Goal: Task Accomplishment & Management: Use online tool/utility

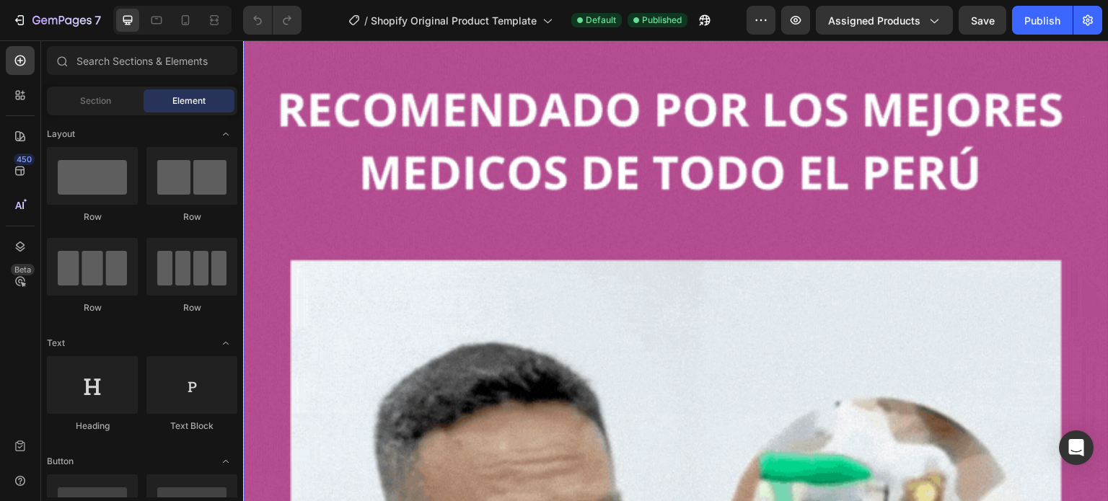
scroll to position [2164, 0]
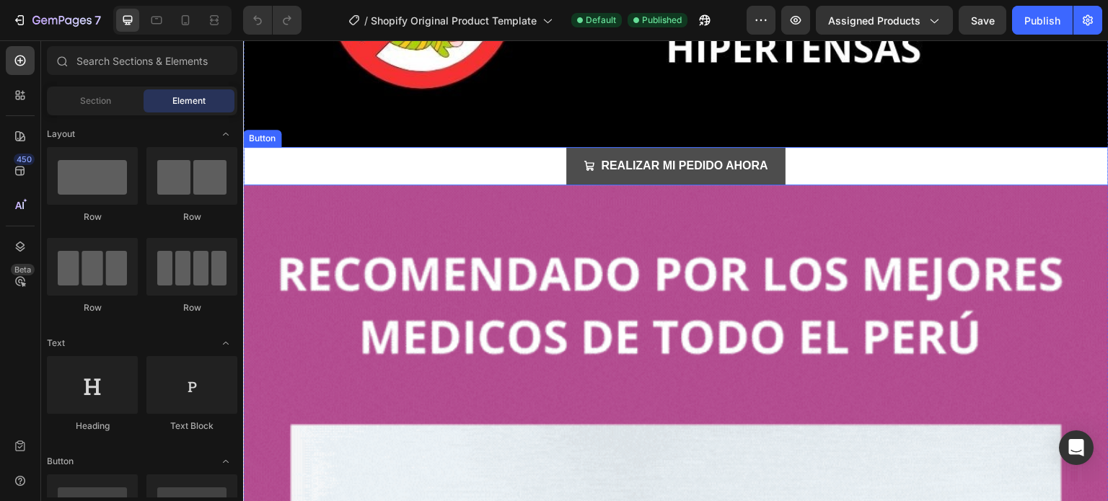
click at [583, 147] on button "REALIZAR MI PEDIDO AHORA" at bounding box center [675, 166] width 219 height 38
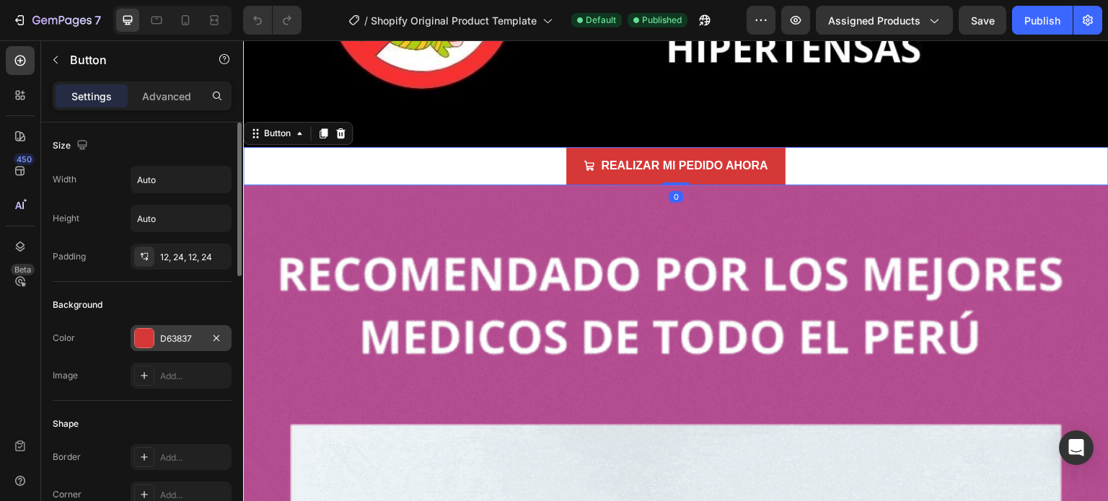
click at [138, 347] on div "D63837" at bounding box center [181, 338] width 101 height 26
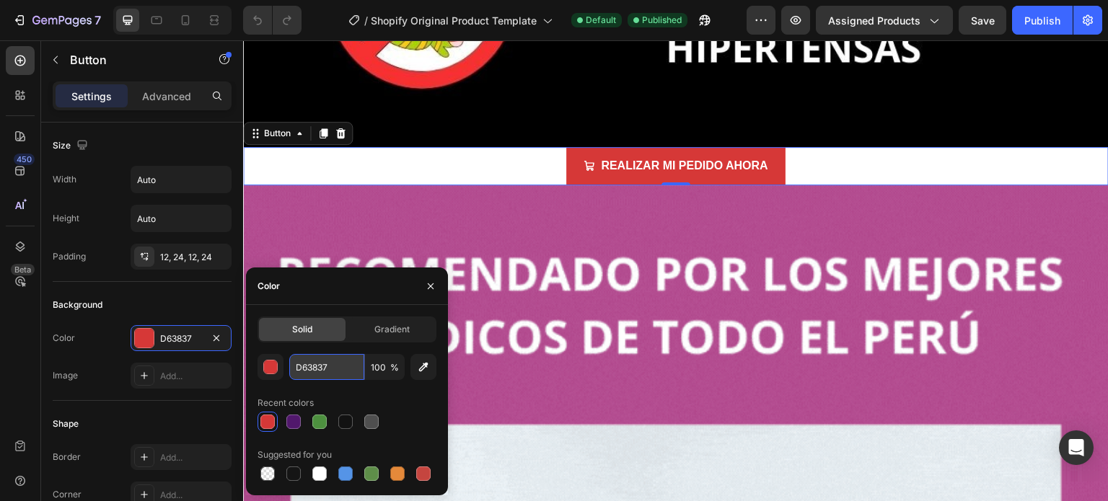
click at [314, 371] on input "D63837" at bounding box center [326, 367] width 75 height 26
click at [266, 367] on div "button" at bounding box center [271, 368] width 14 height 14
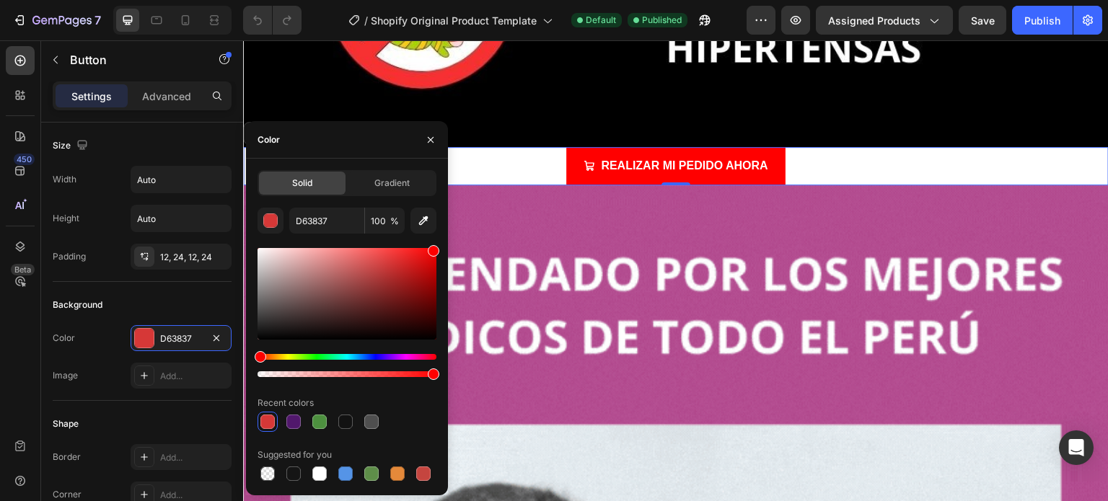
type input "FF0000"
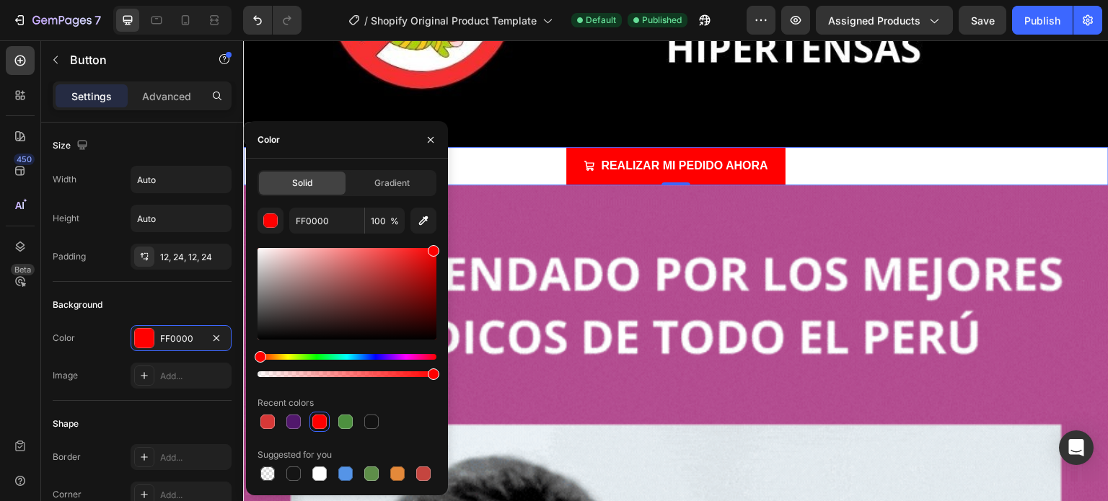
drag, startPoint x: 395, startPoint y: 268, endPoint x: 441, endPoint y: 244, distance: 51.9
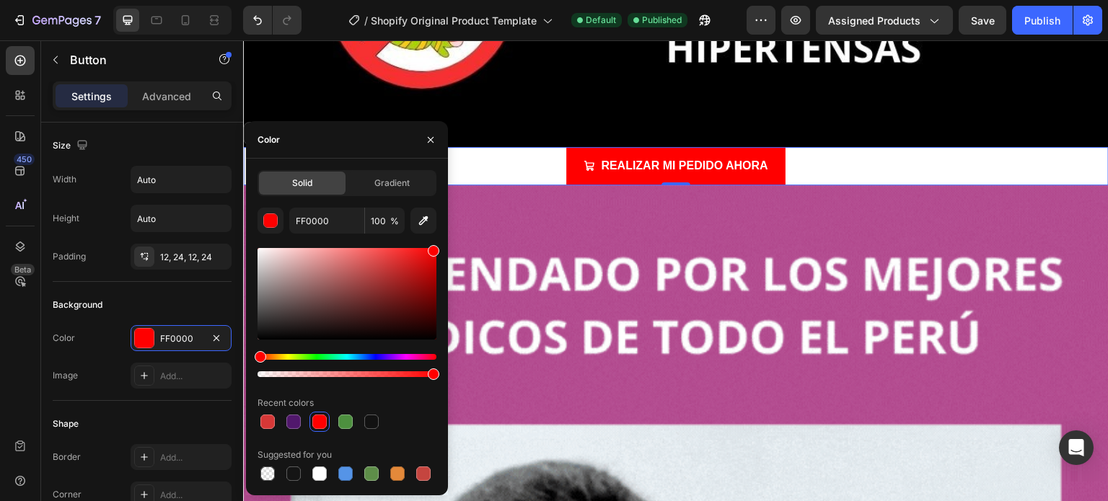
click at [441, 244] on div "Solid Gradient FF0000 100 % Recent colors Suggested for you" at bounding box center [347, 327] width 202 height 314
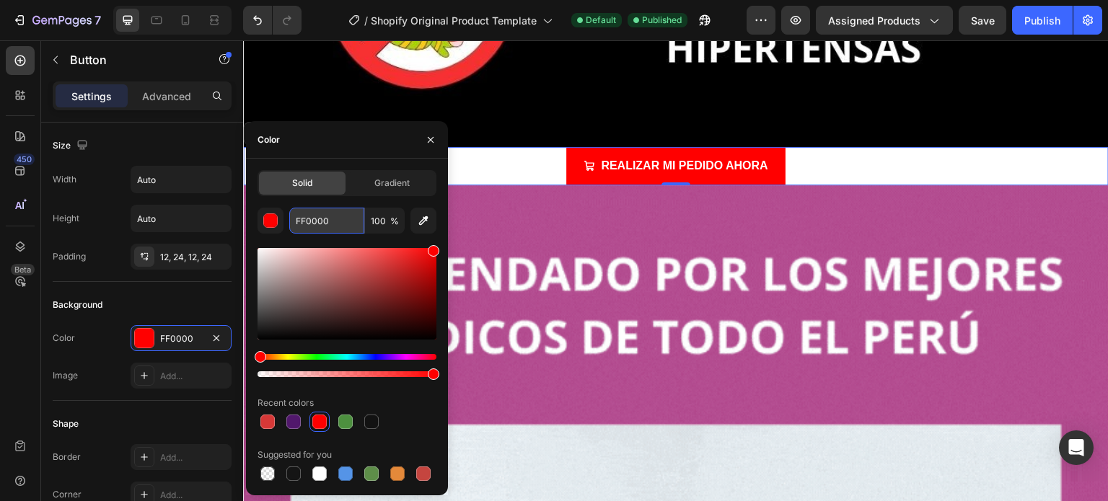
click at [323, 218] on input "FF0000" at bounding box center [326, 221] width 75 height 26
click at [428, 198] on div "Solid Gradient FF0000 100 % Recent colors Suggested for you" at bounding box center [346, 327] width 179 height 314
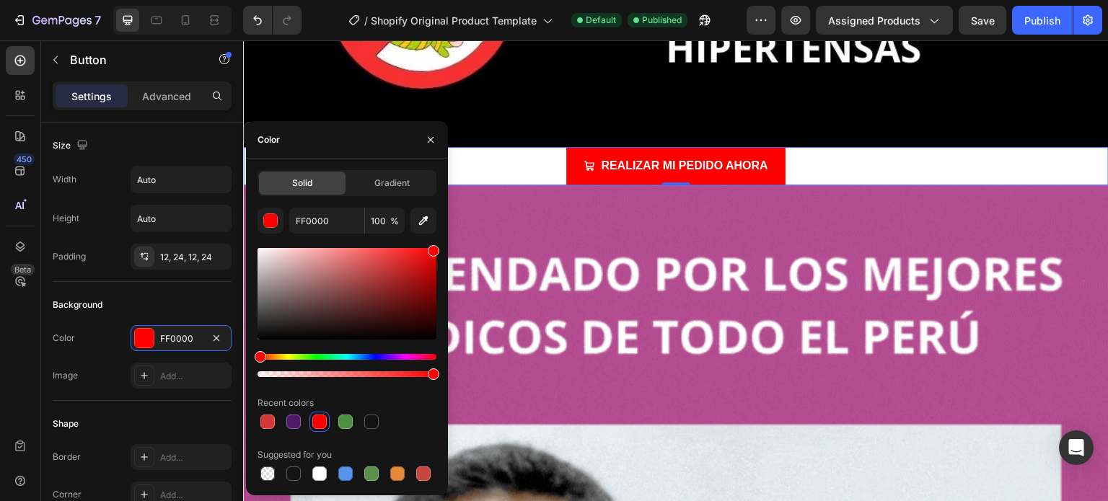
click at [435, 203] on div "Solid Gradient FF0000 100 % Recent colors Suggested for you" at bounding box center [346, 327] width 179 height 314
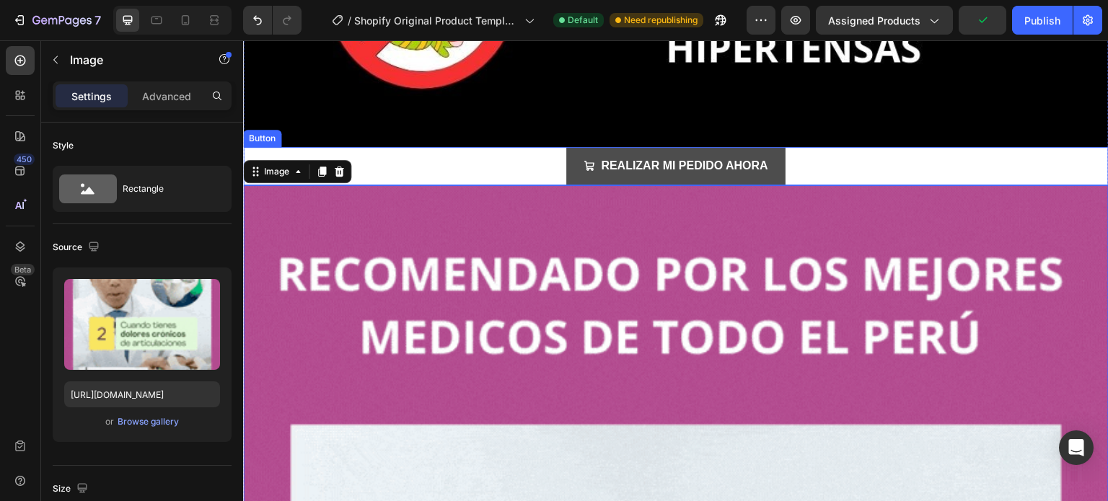
click at [566, 150] on button "REALIZAR MI PEDIDO AHORA" at bounding box center [675, 166] width 219 height 38
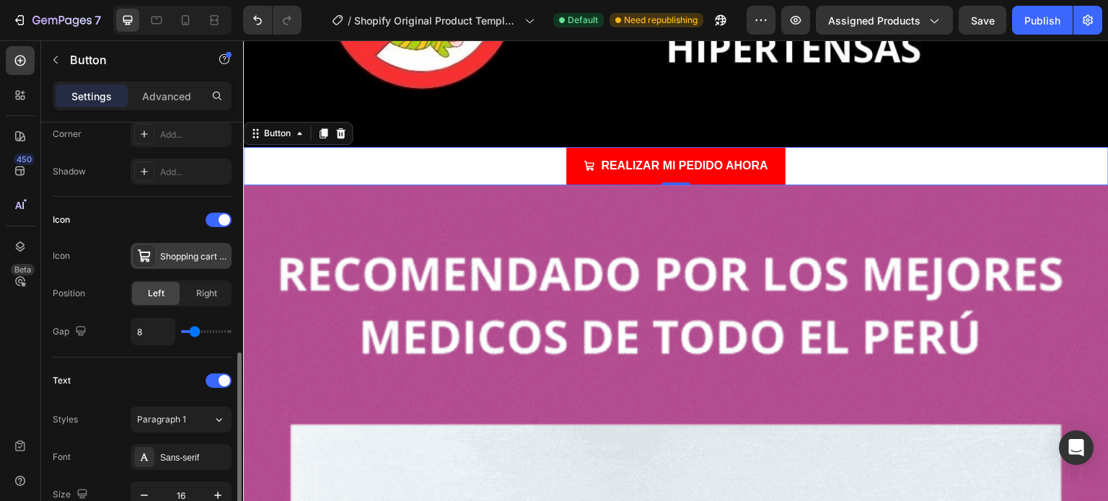
scroll to position [433, 0]
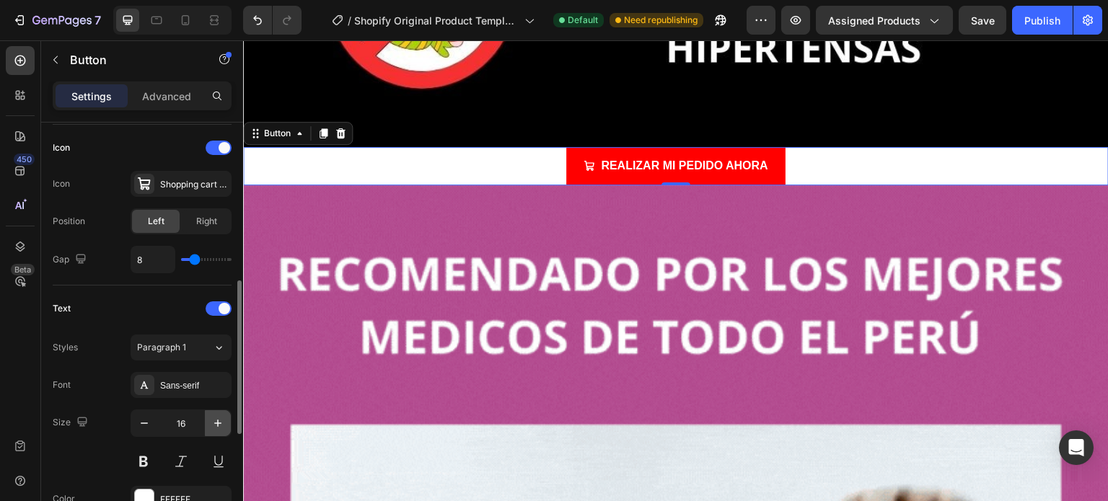
click at [213, 420] on icon "button" at bounding box center [218, 423] width 14 height 14
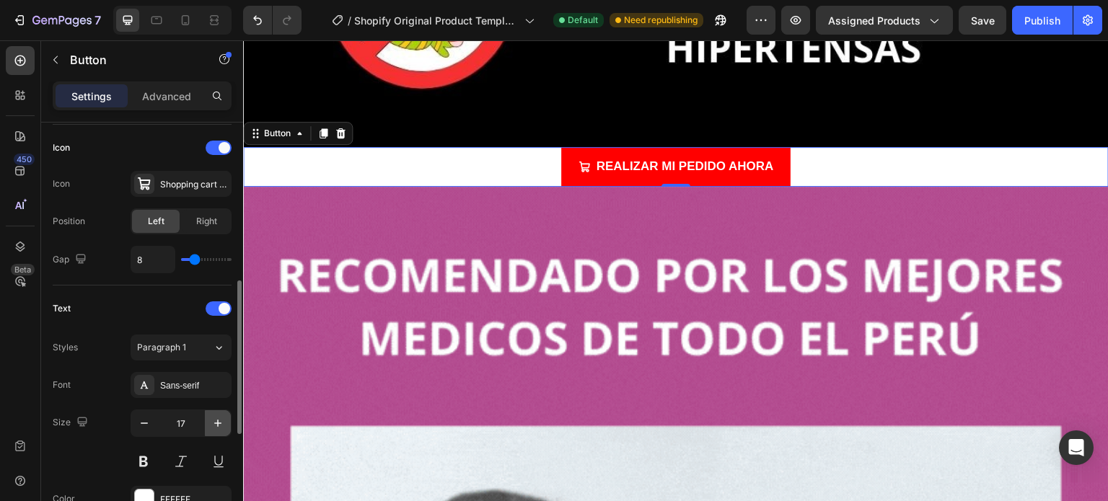
click at [213, 419] on icon "button" at bounding box center [218, 423] width 14 height 14
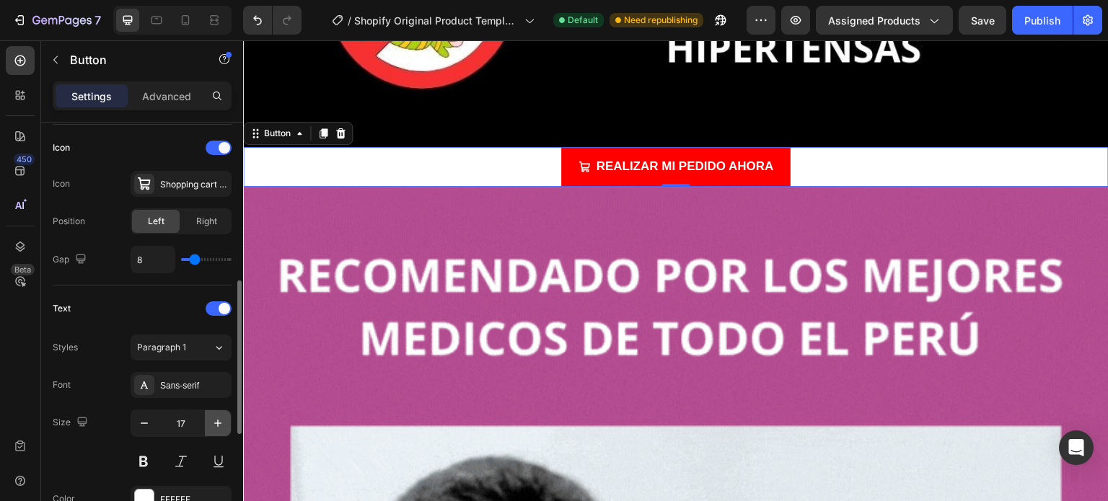
type input "18"
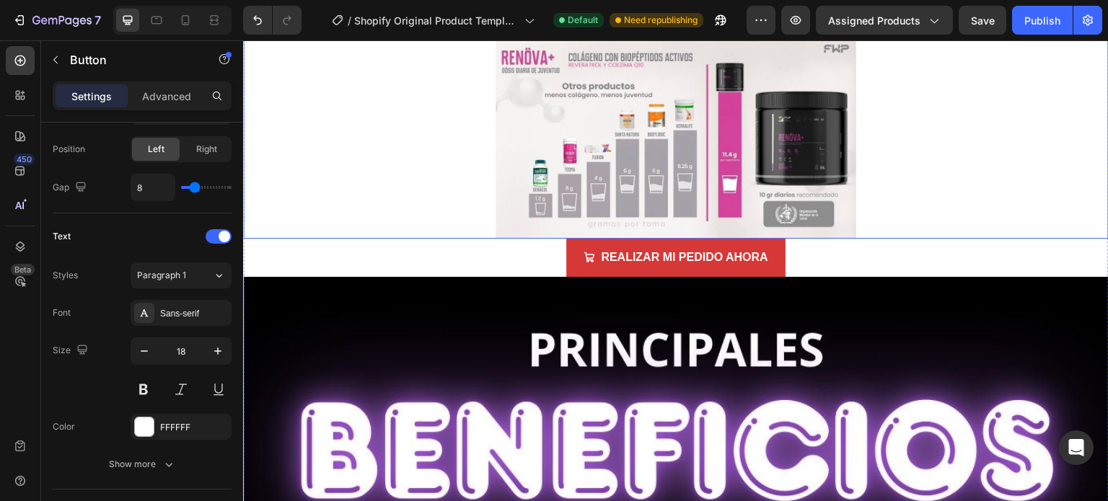
scroll to position [505, 0]
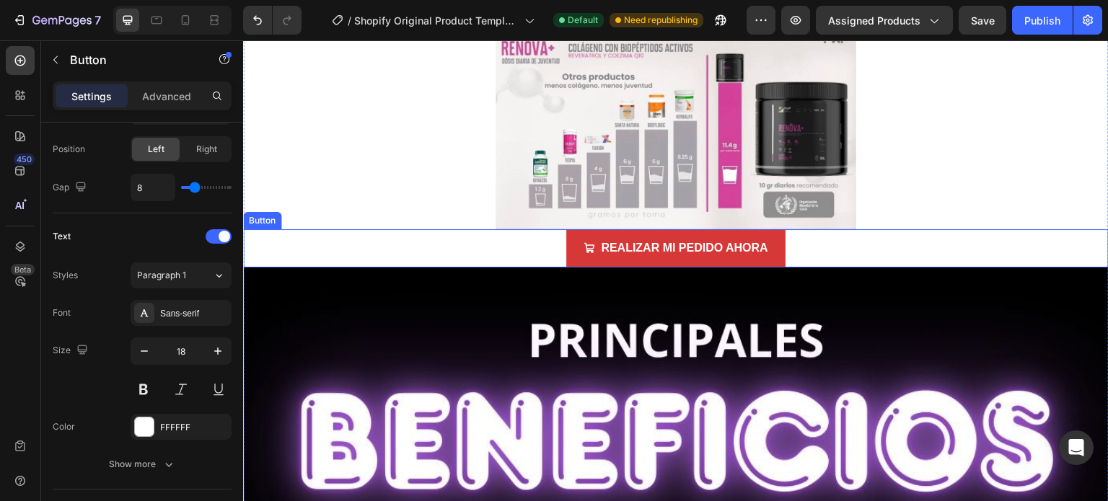
click at [558, 247] on div "REALIZAR MI PEDIDO AHORA Button" at bounding box center [675, 248] width 865 height 38
click at [216, 345] on icon "button" at bounding box center [218, 351] width 14 height 14
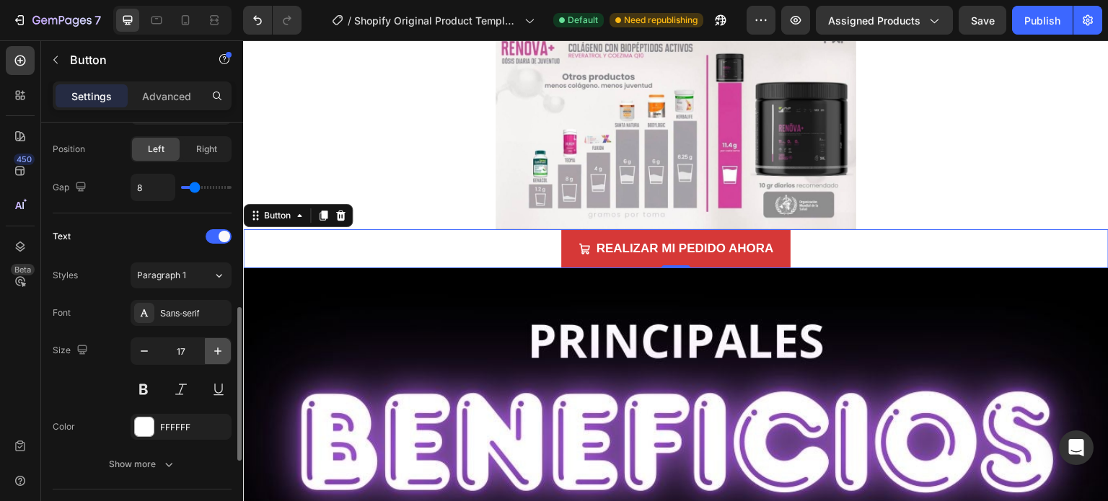
click at [216, 345] on icon "button" at bounding box center [218, 351] width 14 height 14
type input "18"
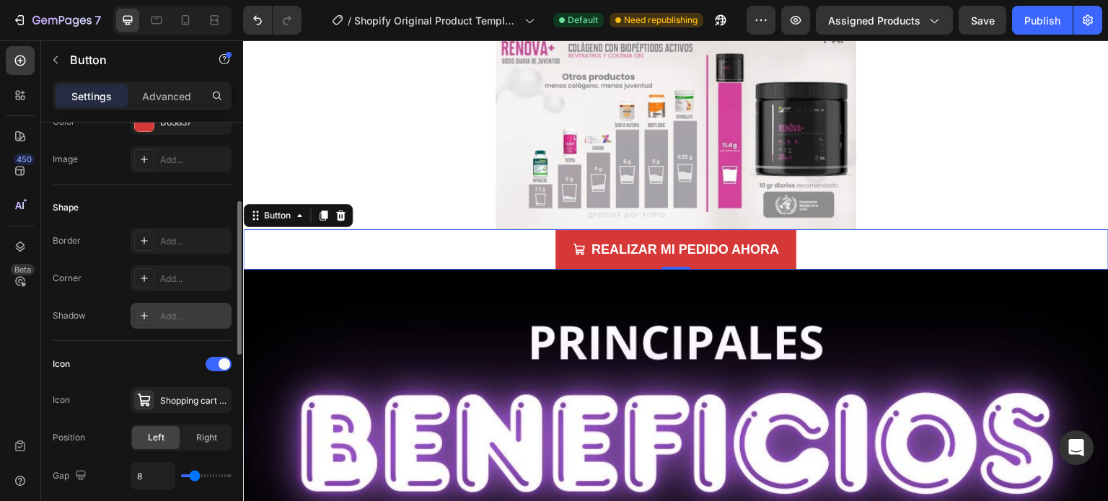
scroll to position [144, 0]
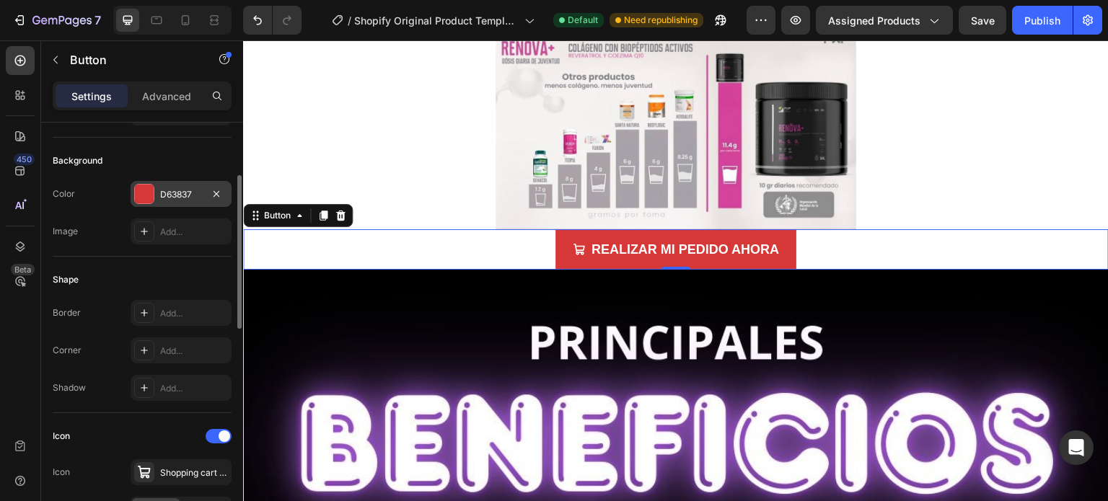
click at [182, 190] on div "D63837" at bounding box center [181, 194] width 42 height 13
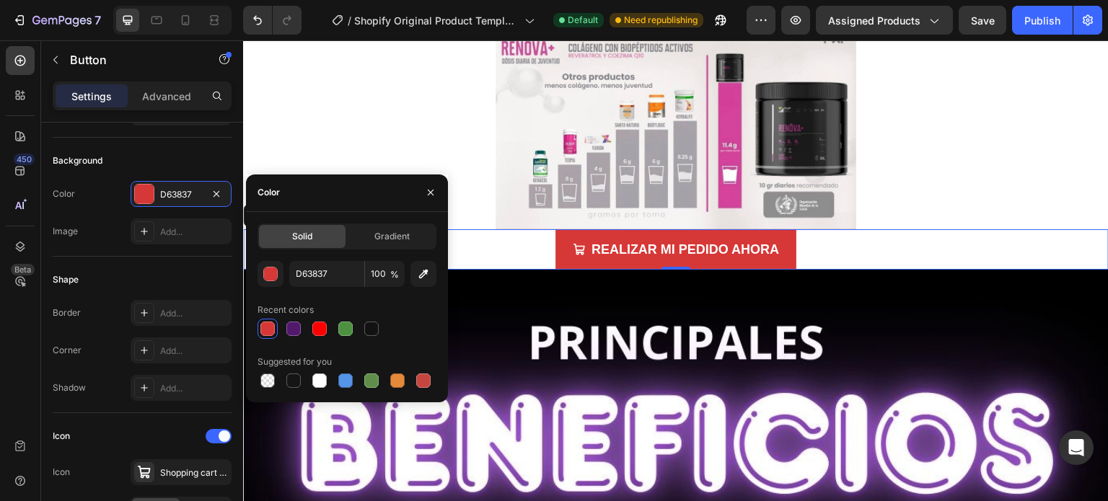
click at [317, 288] on div "D63837 100 % Recent colors Suggested for you" at bounding box center [346, 326] width 179 height 130
click at [319, 278] on input "D63837" at bounding box center [326, 274] width 75 height 26
click at [320, 277] on input "D63837" at bounding box center [326, 274] width 75 height 26
paste input "FF0000"
type input "FF0000"
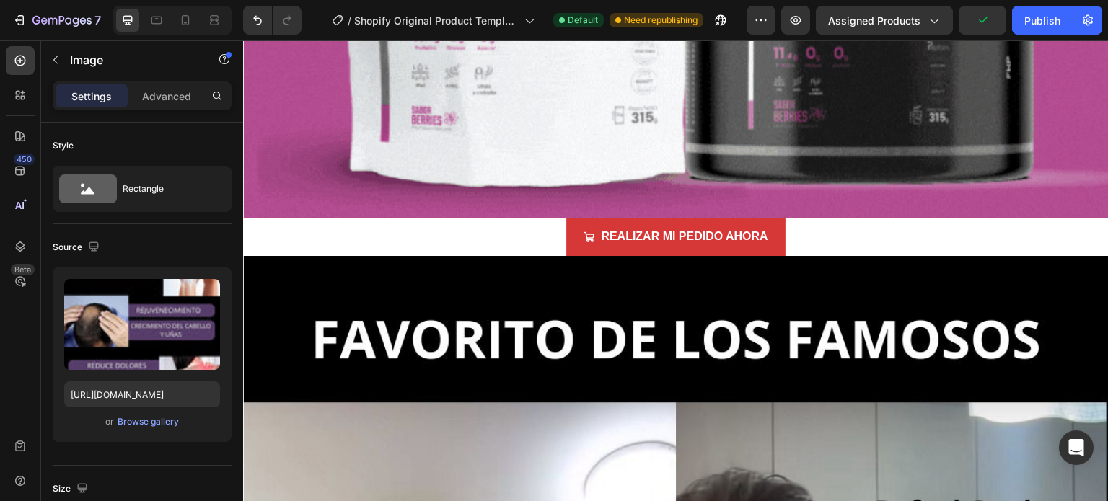
scroll to position [3678, 0]
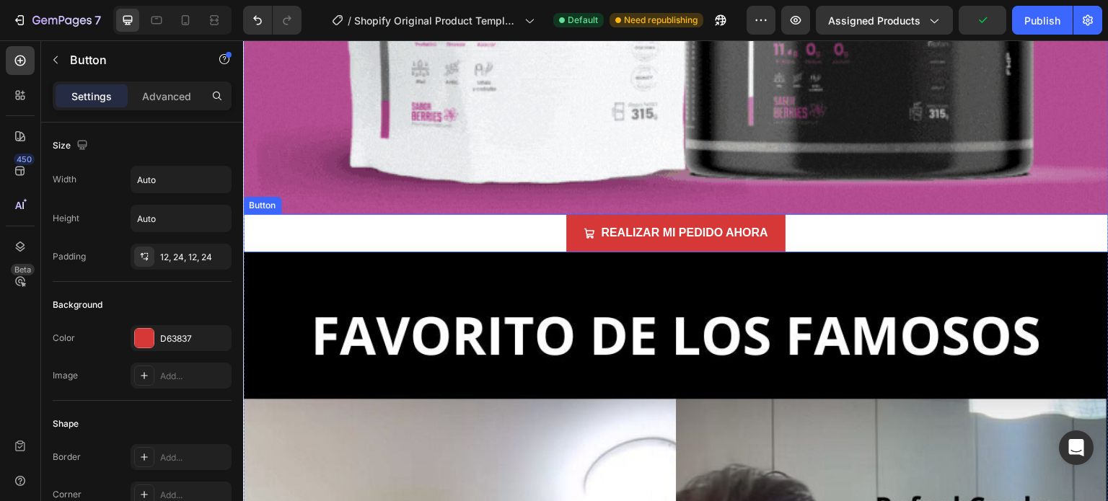
click at [555, 214] on div "REALIZAR MI PEDIDO AHORA Button" at bounding box center [675, 233] width 865 height 38
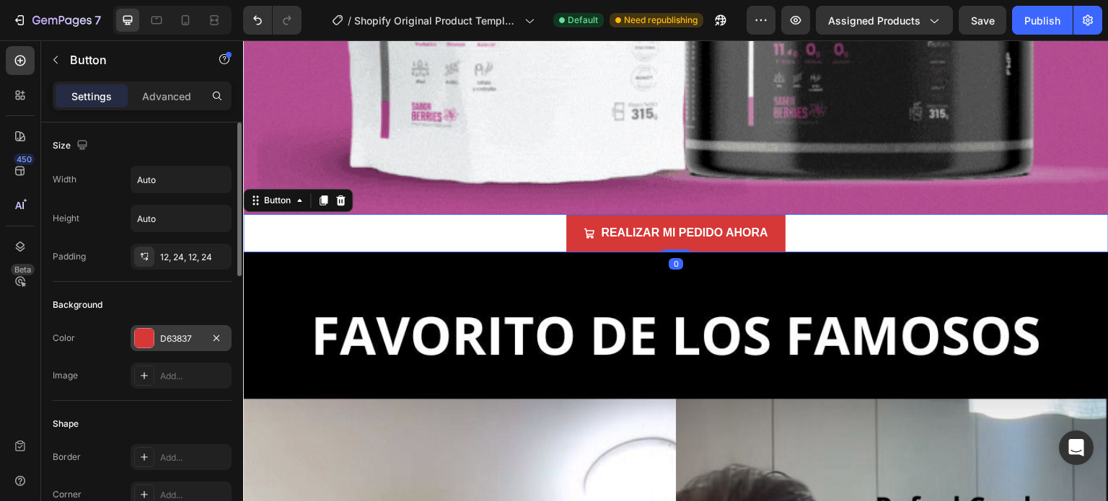
click at [173, 335] on div "D63837" at bounding box center [181, 338] width 42 height 13
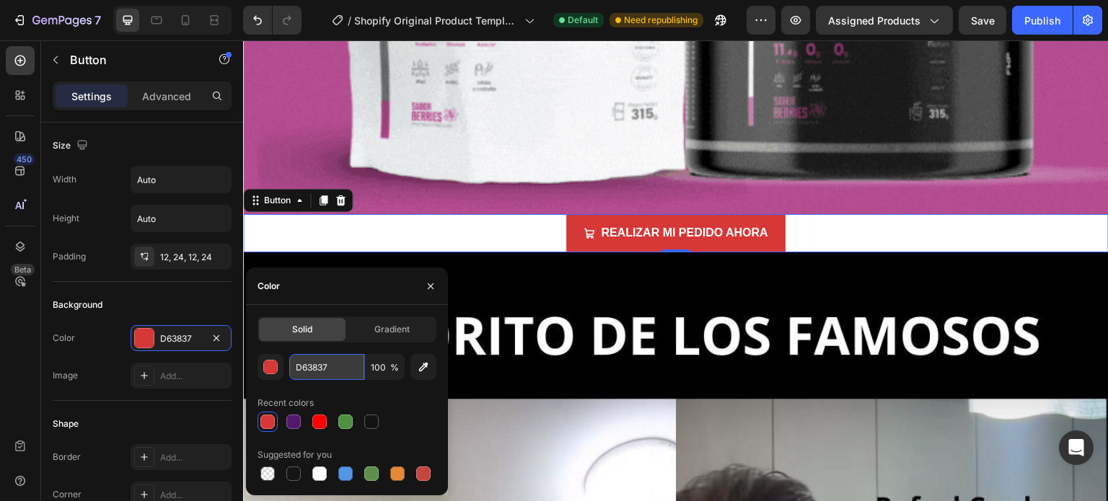
click at [327, 358] on input "D63837" at bounding box center [326, 367] width 75 height 26
paste input "FF0000"
type input "FF0000"
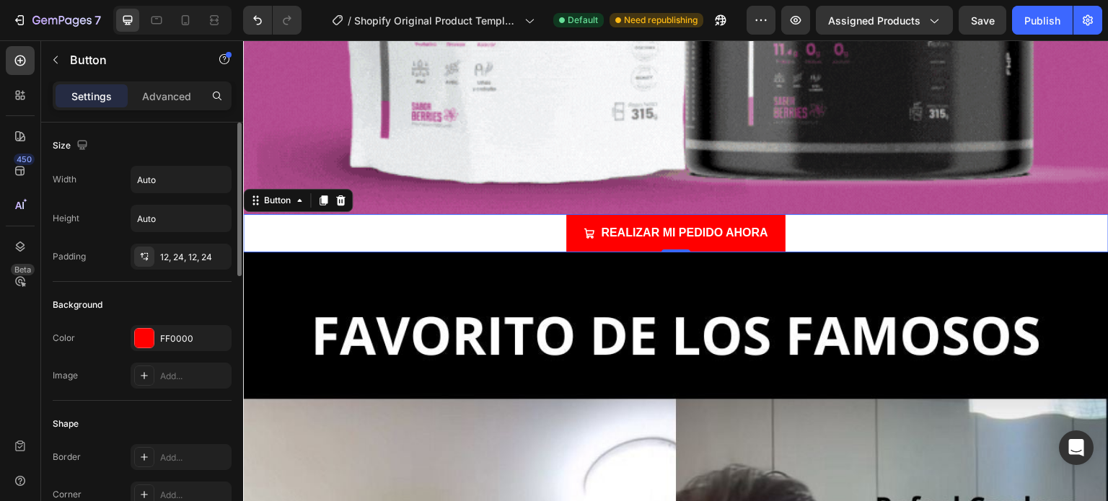
click at [207, 294] on div "Background" at bounding box center [142, 305] width 179 height 23
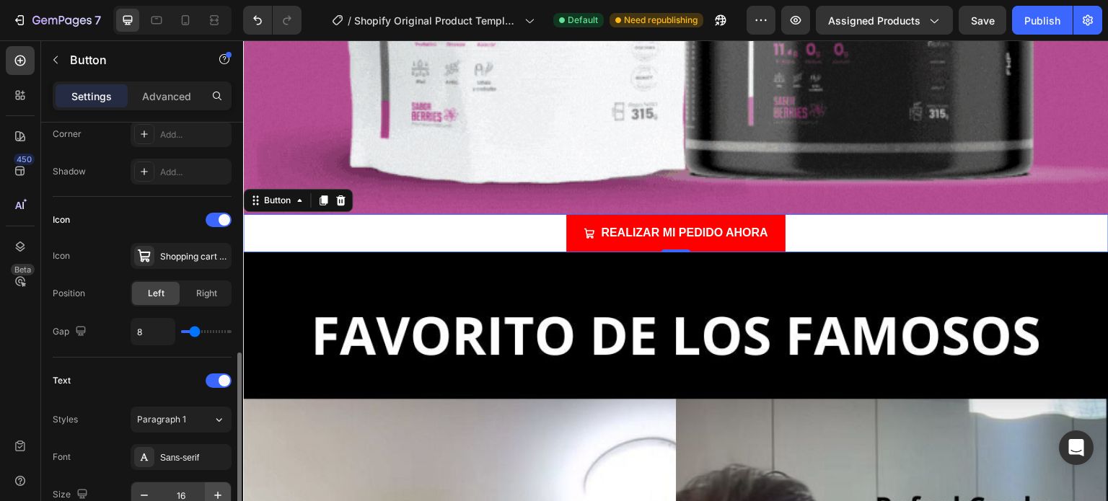
scroll to position [433, 0]
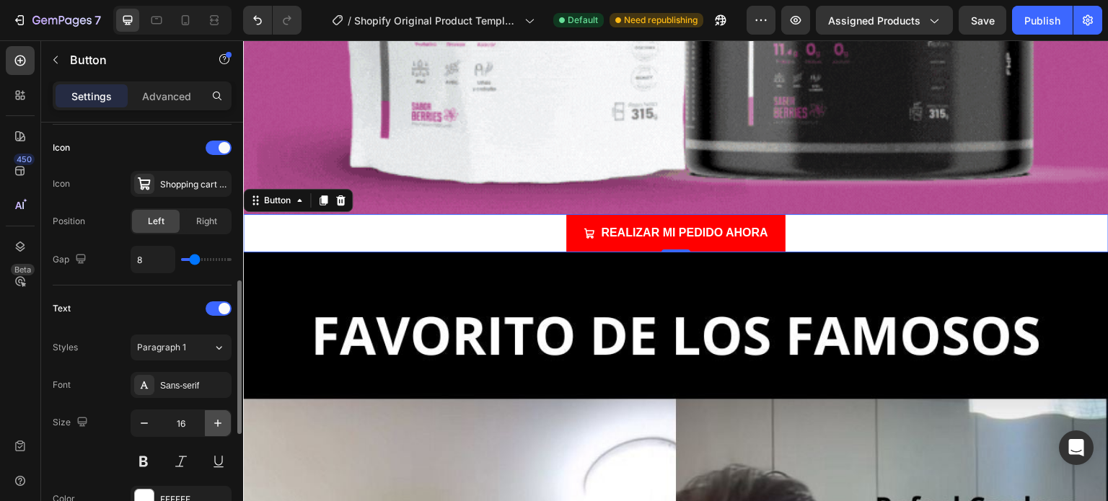
click at [216, 423] on icon "button" at bounding box center [218, 423] width 14 height 14
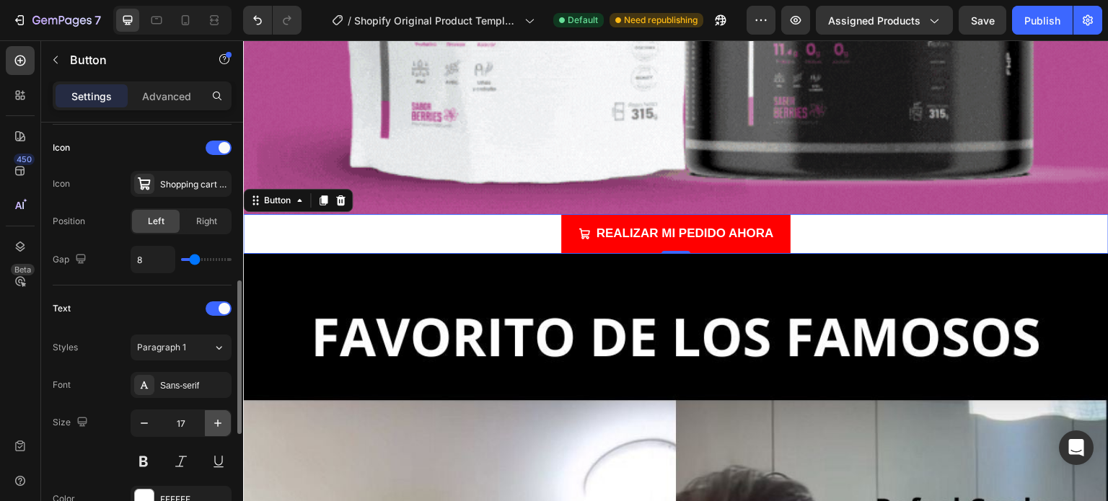
click at [216, 423] on icon "button" at bounding box center [218, 423] width 14 height 14
type input "18"
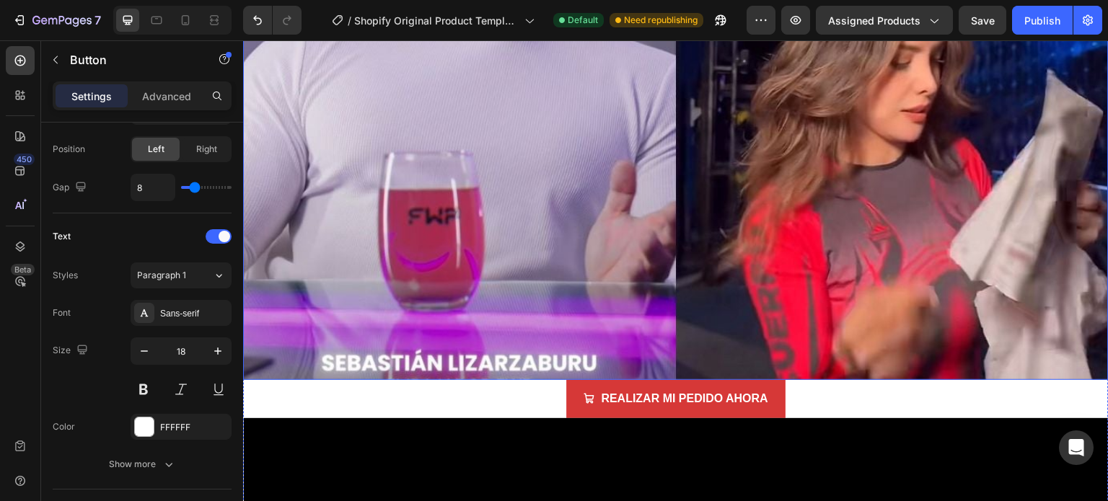
scroll to position [5337, 0]
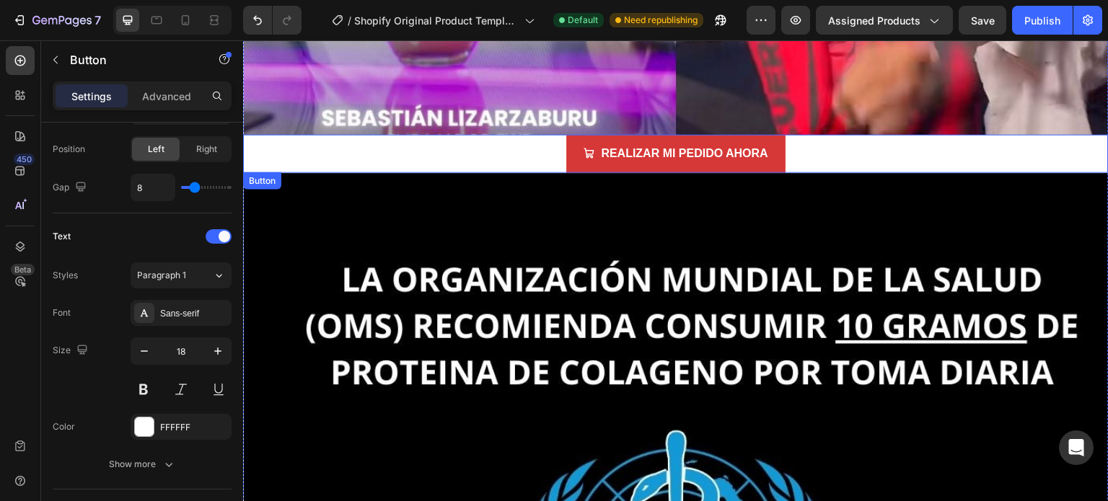
click at [543, 135] on div "REALIZAR MI PEDIDO AHORA Button" at bounding box center [675, 154] width 865 height 38
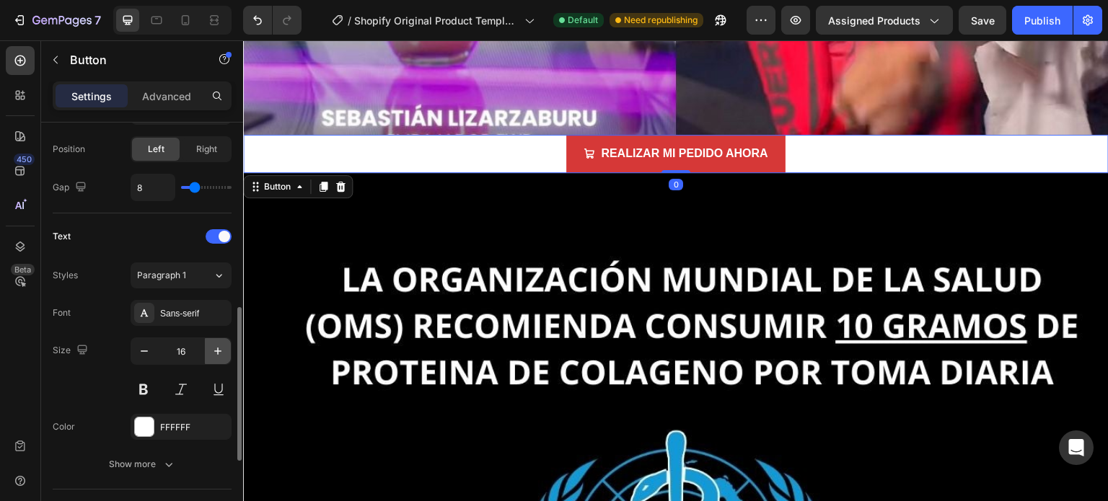
click at [216, 357] on button "button" at bounding box center [218, 351] width 26 height 26
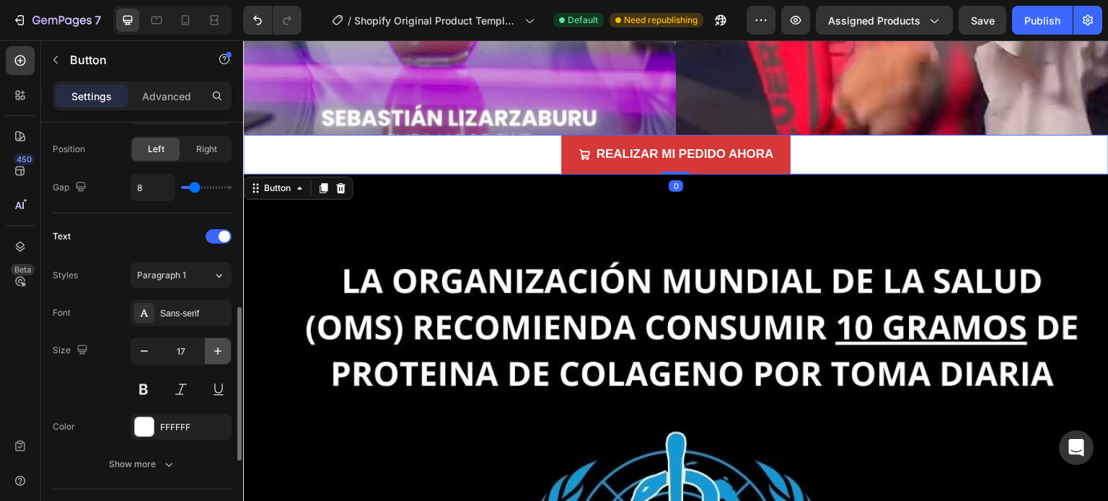
click at [216, 357] on button "button" at bounding box center [218, 351] width 26 height 26
type input "18"
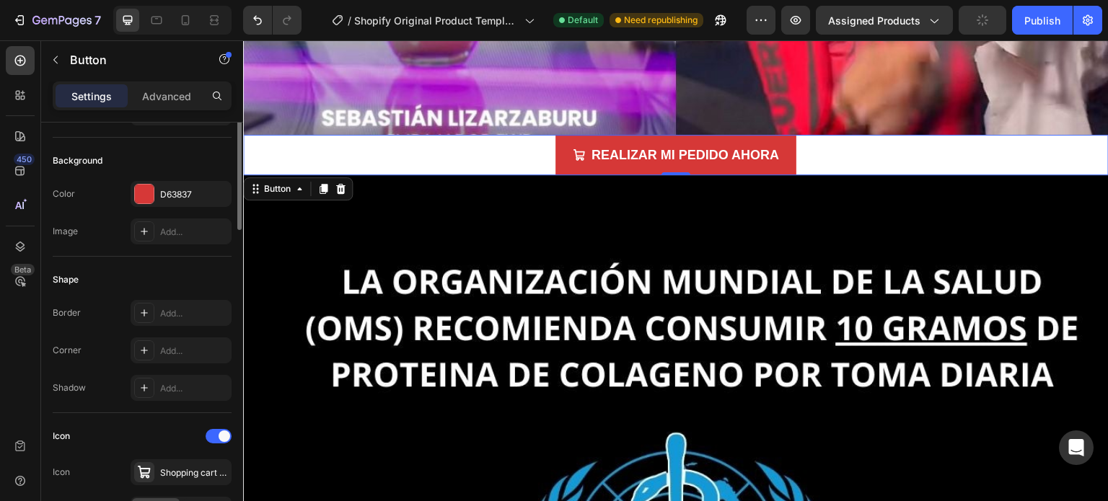
scroll to position [72, 0]
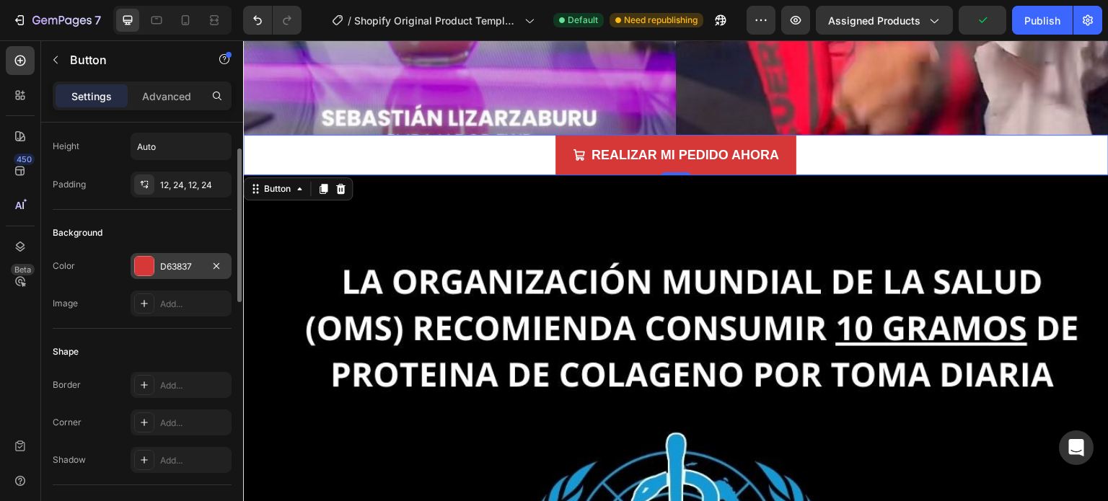
click at [186, 261] on div "D63837" at bounding box center [181, 266] width 42 height 13
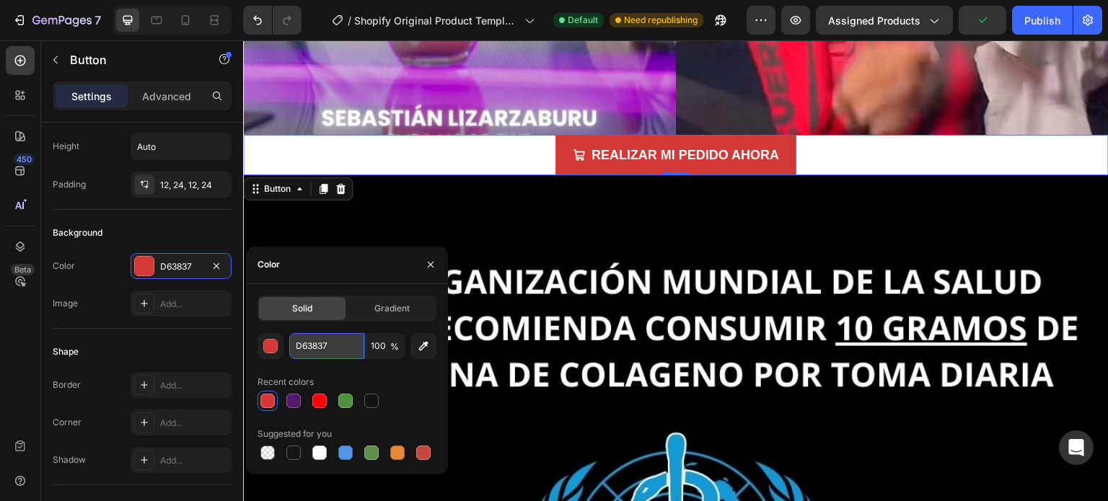
click at [301, 347] on input "D63837" at bounding box center [326, 346] width 75 height 26
click at [301, 345] on input "D63837" at bounding box center [326, 346] width 75 height 26
paste input "FF0000"
type input "FF0000"
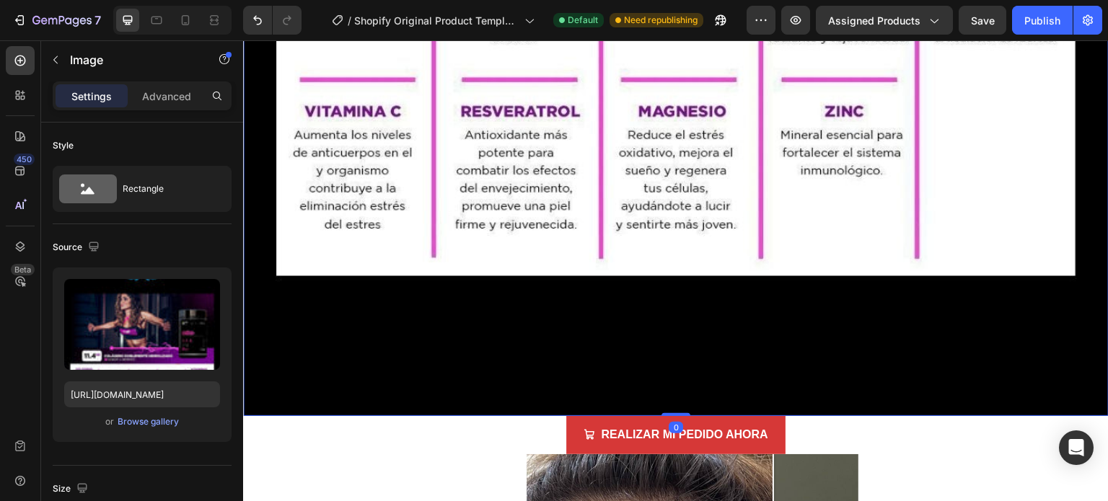
scroll to position [6707, 0]
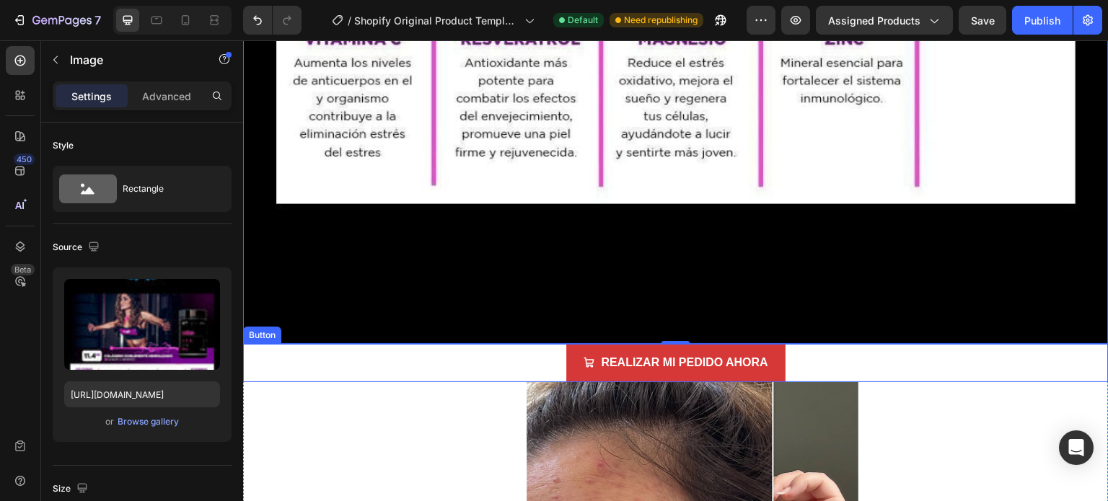
click at [531, 344] on div "REALIZAR MI PEDIDO AHORA Button" at bounding box center [675, 363] width 865 height 38
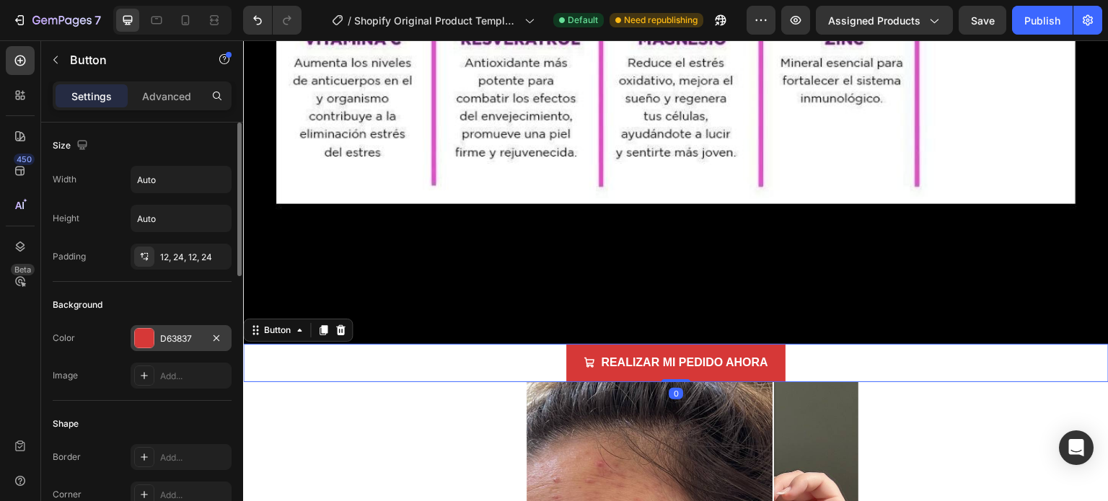
click at [180, 336] on div "D63837" at bounding box center [181, 338] width 42 height 13
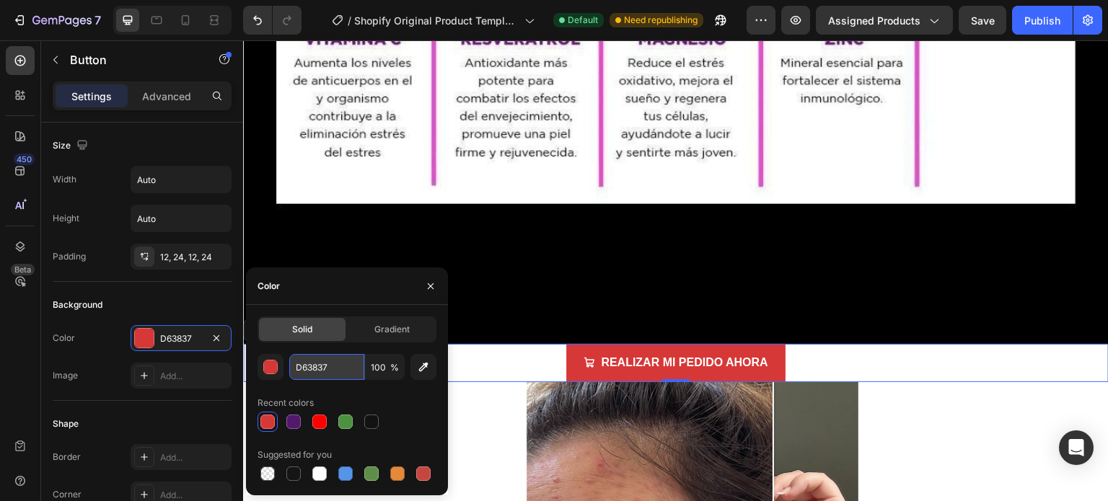
click at [317, 371] on input "D63837" at bounding box center [326, 367] width 75 height 26
paste input "FF0000"
type input "FF0000"
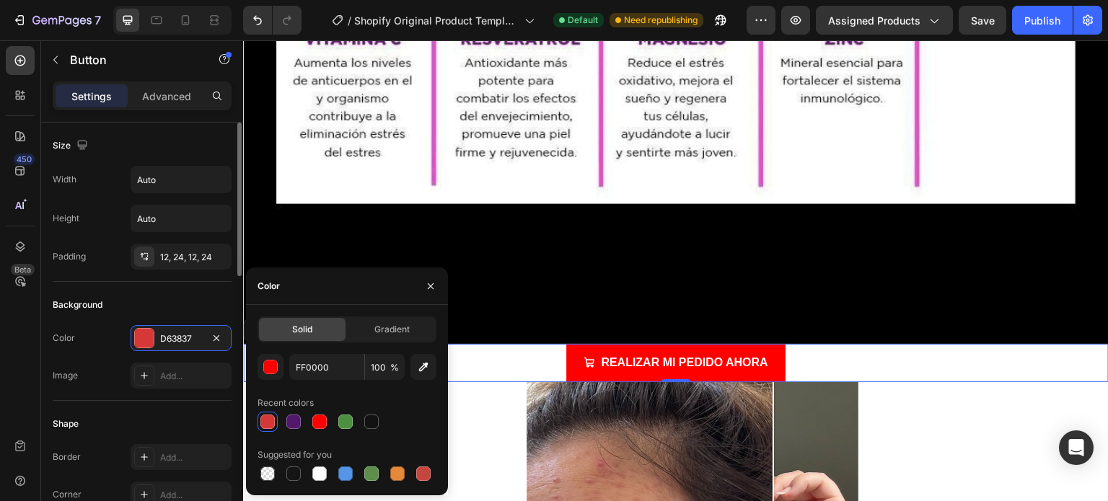
click at [181, 287] on div "Background Color D63837 Image Add..." at bounding box center [142, 341] width 179 height 119
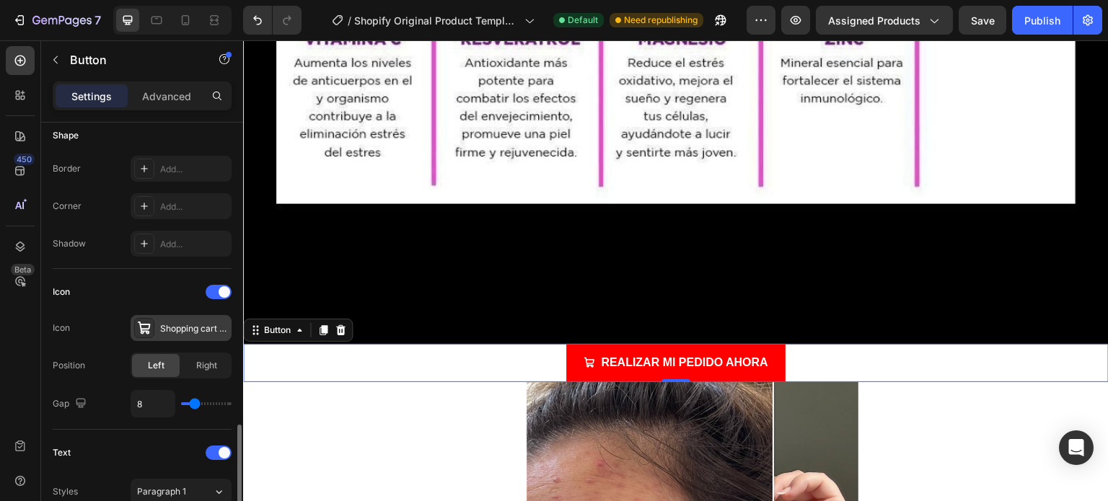
scroll to position [433, 0]
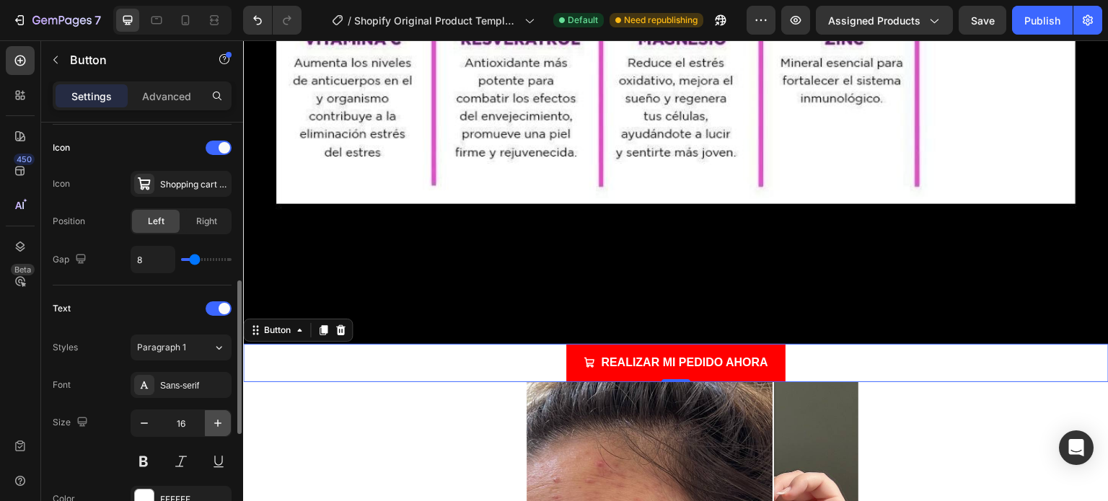
click at [213, 425] on icon "button" at bounding box center [218, 423] width 14 height 14
type input "18"
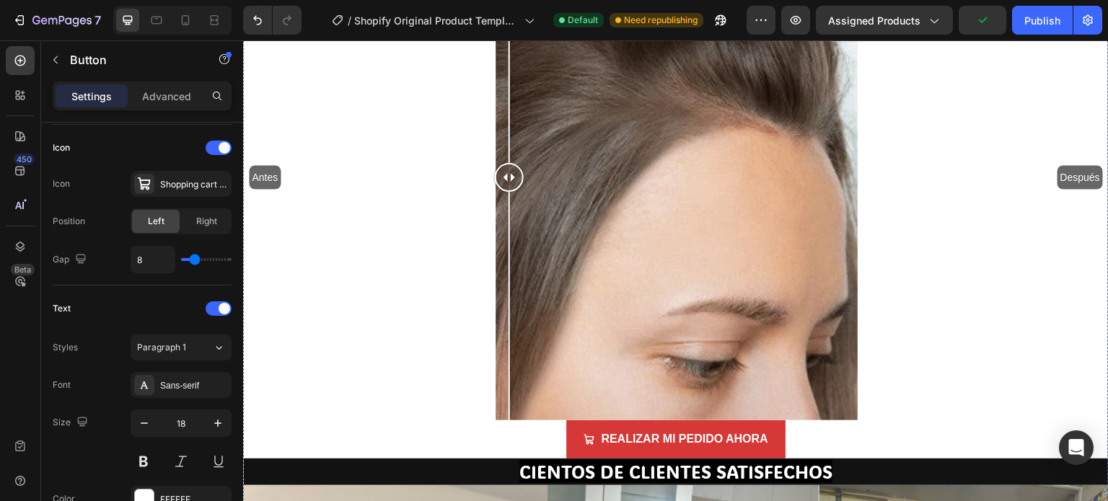
scroll to position [7717, 0]
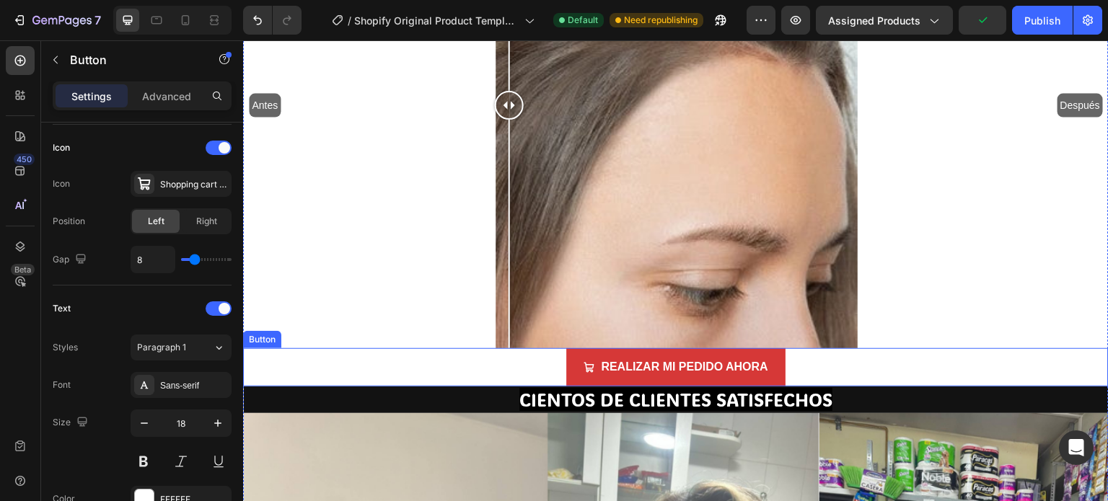
click at [481, 348] on div "REALIZAR MI PEDIDO AHORA Button" at bounding box center [675, 367] width 865 height 38
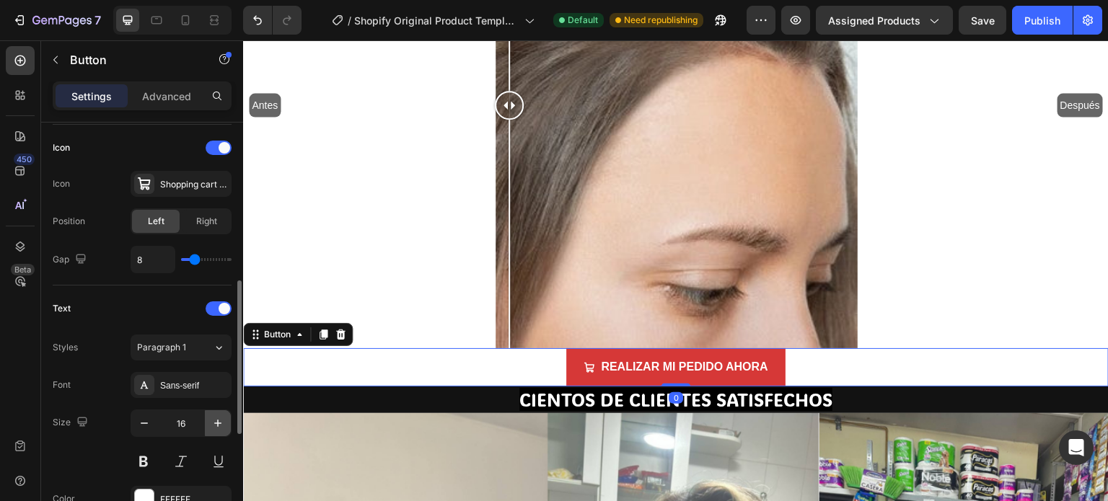
click at [216, 422] on icon "button" at bounding box center [218, 423] width 14 height 14
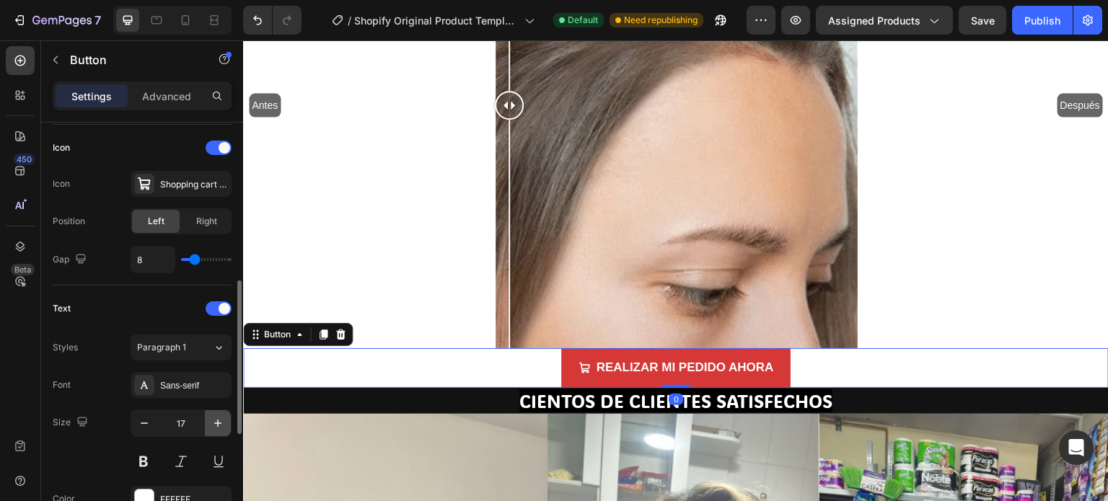
click at [216, 420] on icon "button" at bounding box center [218, 423] width 14 height 14
type input "18"
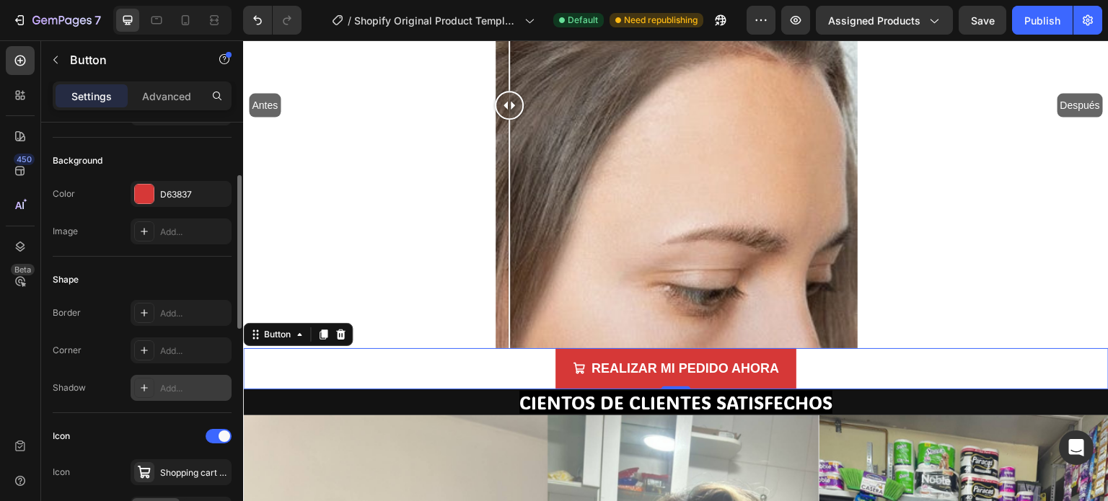
scroll to position [72, 0]
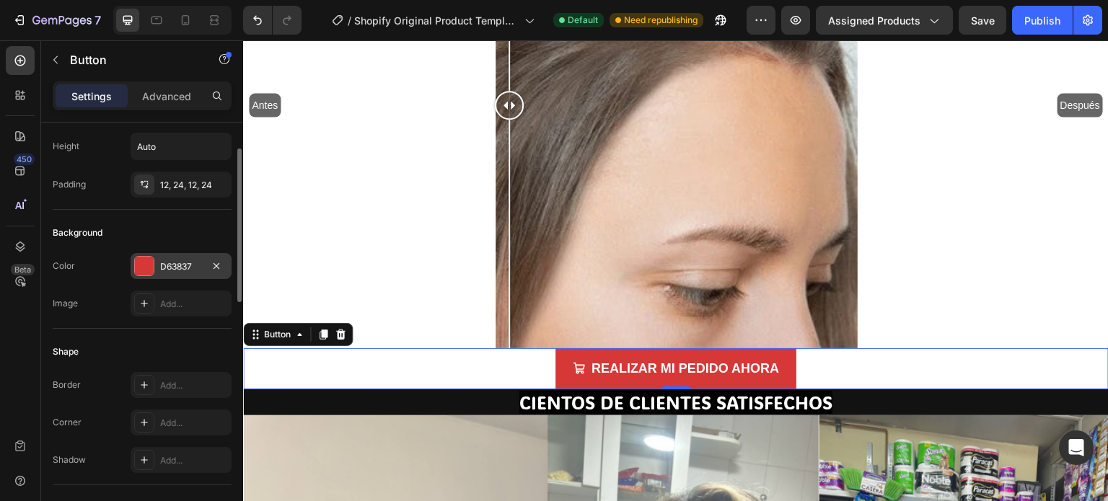
click at [177, 274] on div "D63837" at bounding box center [181, 266] width 101 height 26
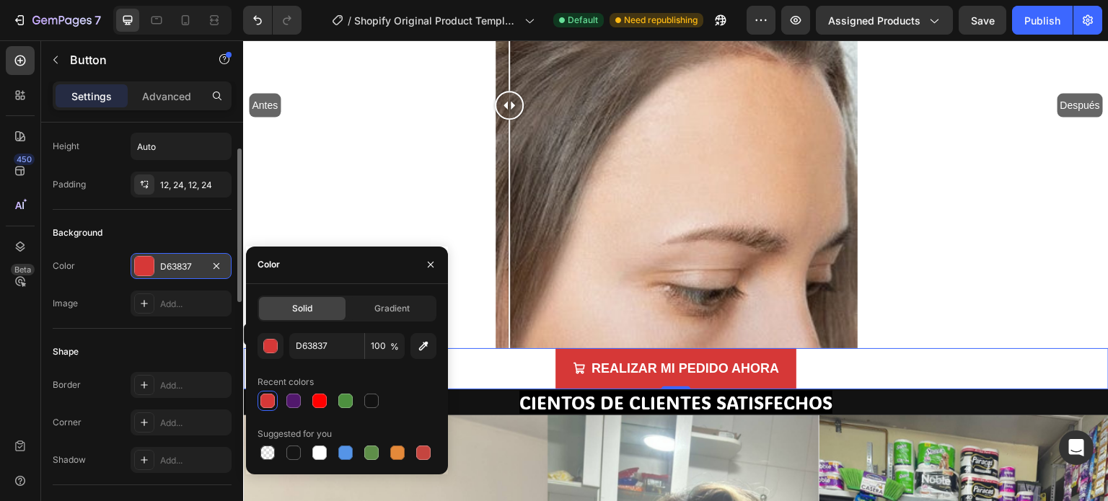
click at [181, 263] on div "D63837" at bounding box center [181, 266] width 42 height 13
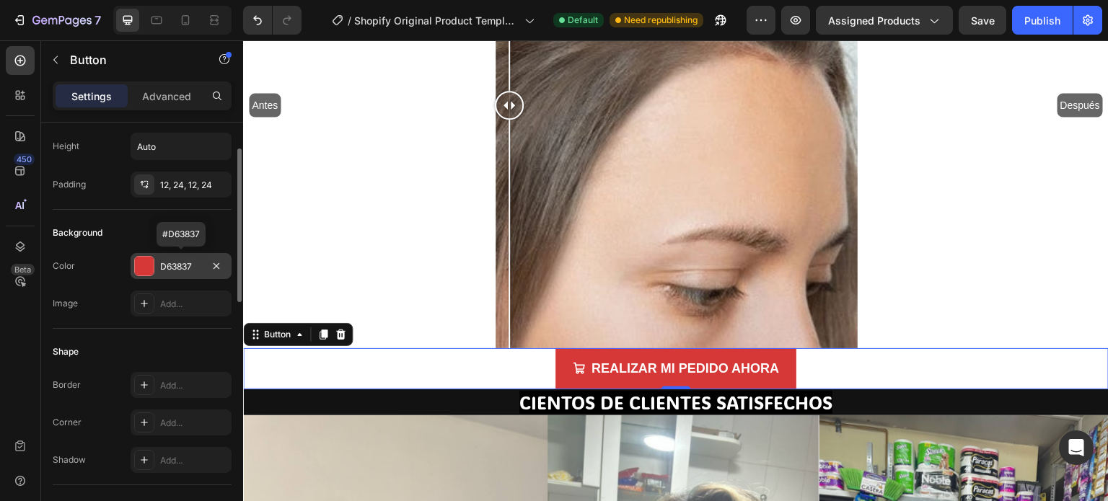
click at [181, 263] on div "D63837" at bounding box center [181, 266] width 42 height 13
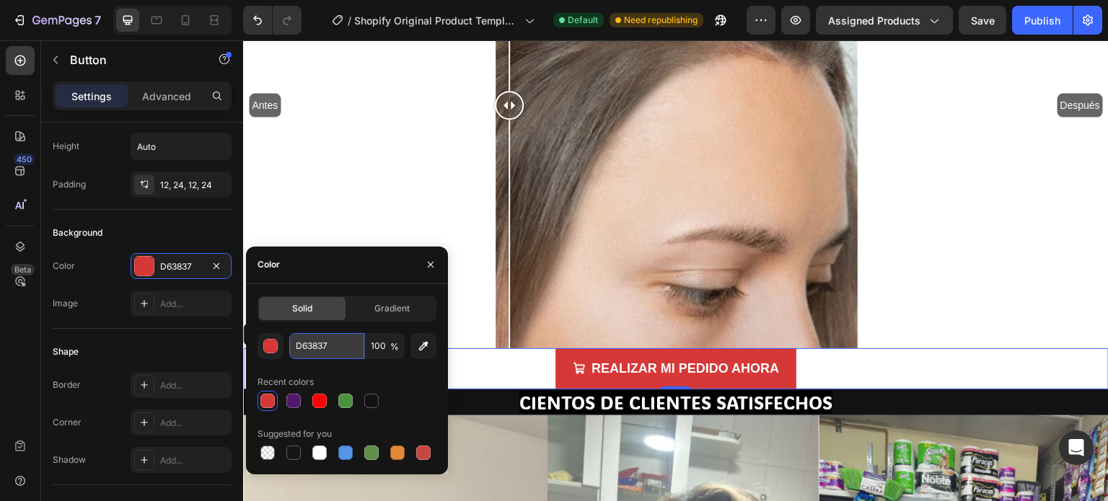
click at [306, 339] on input "D63837" at bounding box center [326, 346] width 75 height 26
click at [307, 340] on input "D63837" at bounding box center [326, 346] width 75 height 26
click at [317, 345] on input "D63837" at bounding box center [326, 346] width 75 height 26
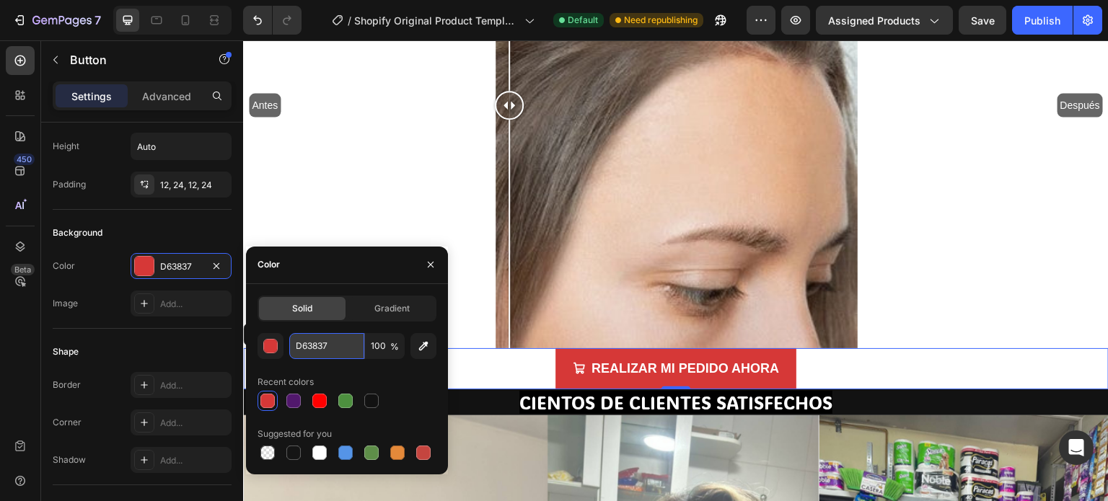
paste input "FF0000"
type input "FF0000"
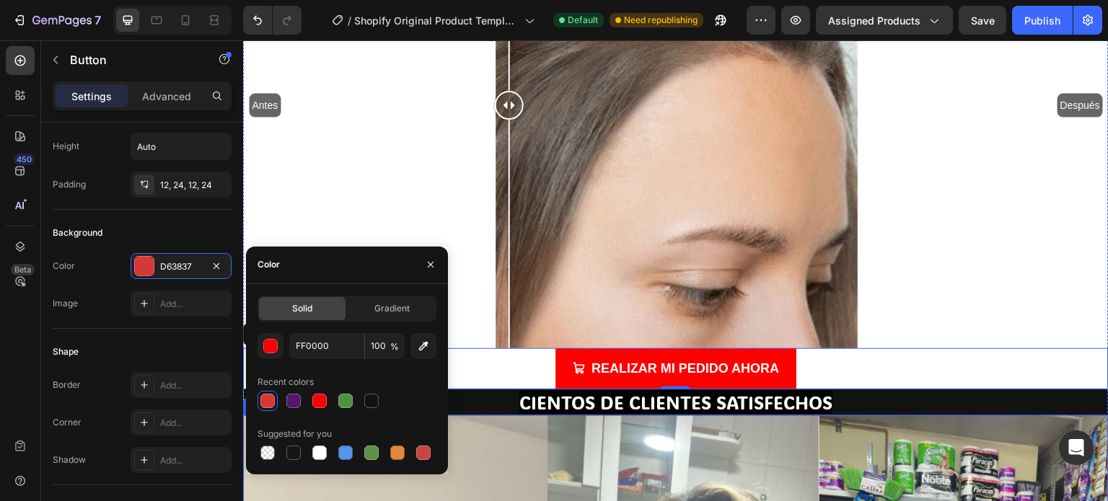
click at [573, 391] on span "CIENTOS DE CLIENTES SATISFECHOS" at bounding box center [675, 402] width 313 height 23
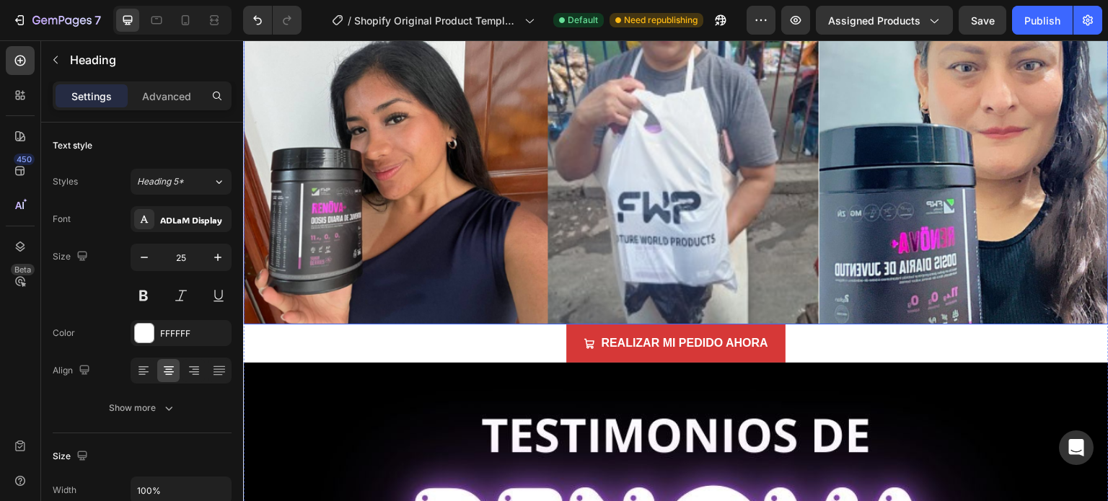
scroll to position [9520, 0]
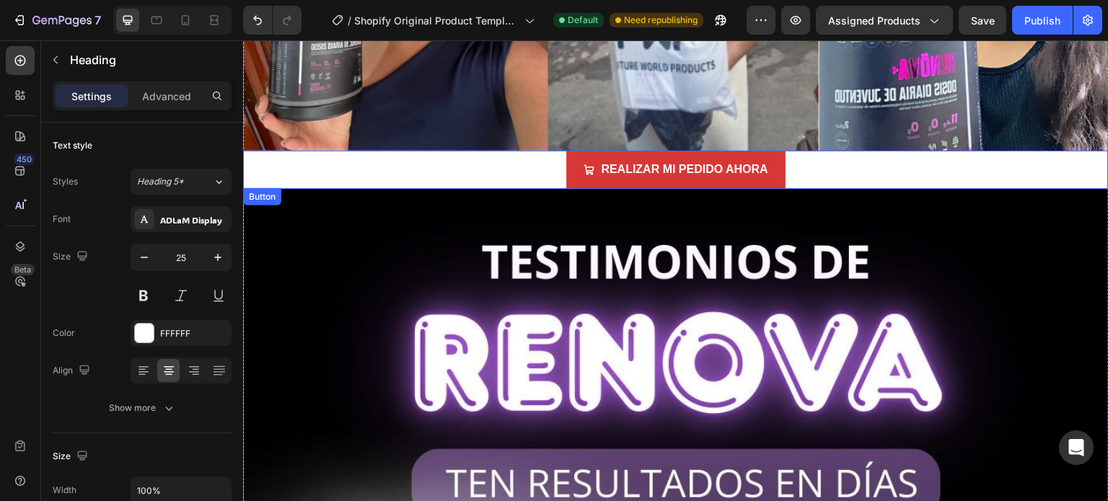
click at [538, 151] on div "REALIZAR MI PEDIDO AHORA Button" at bounding box center [675, 170] width 865 height 38
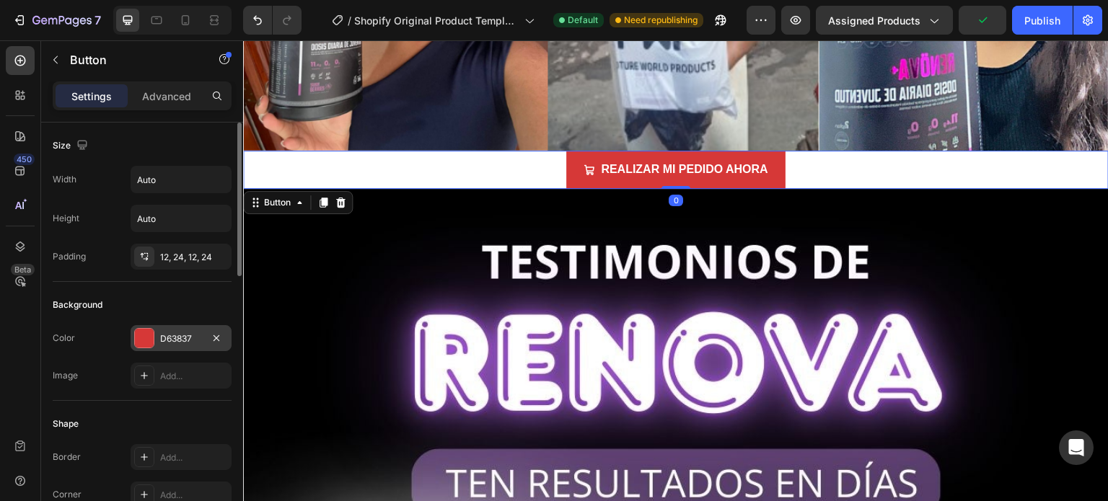
click at [178, 342] on div "D63837" at bounding box center [181, 338] width 42 height 13
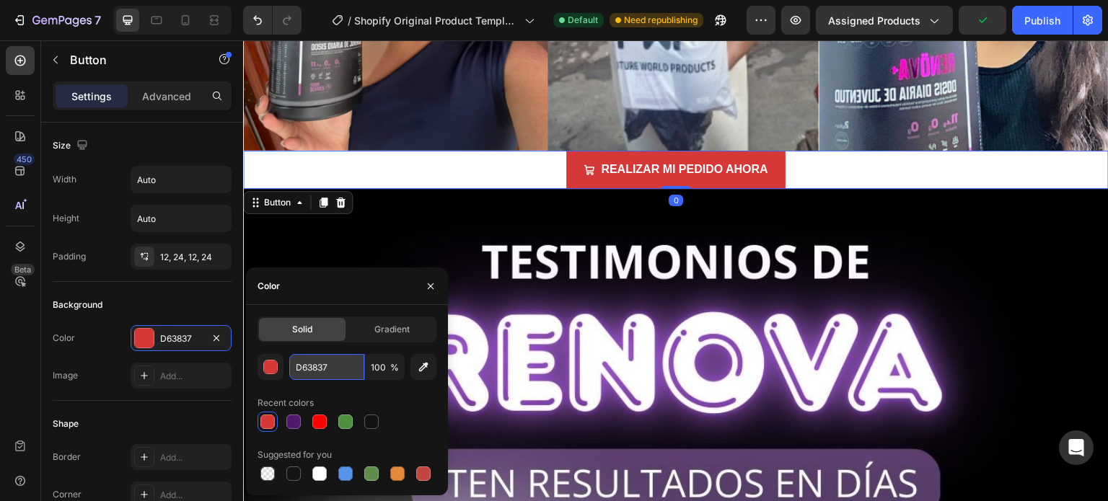
click at [340, 367] on input "D63837" at bounding box center [326, 367] width 75 height 26
paste input "FF0000"
type input "FF0000"
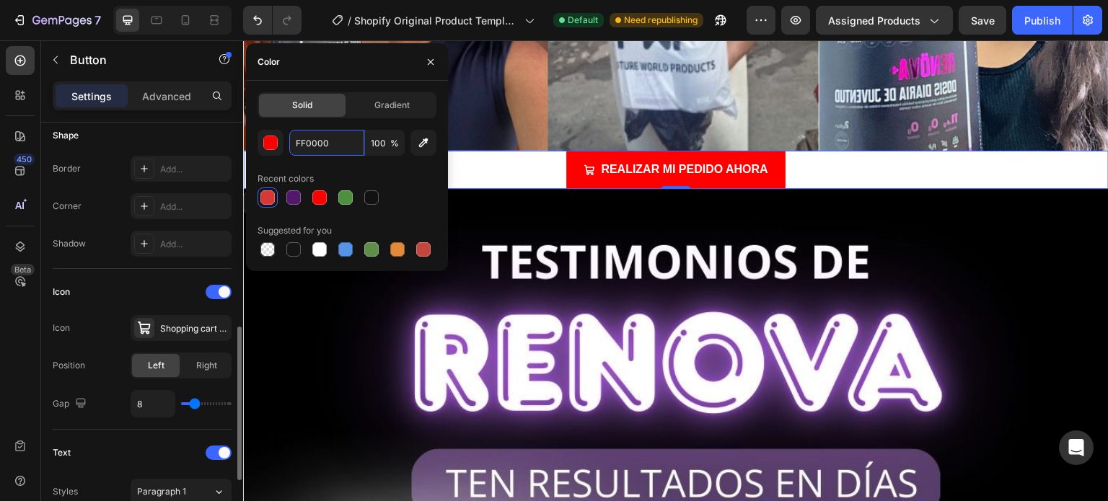
scroll to position [361, 0]
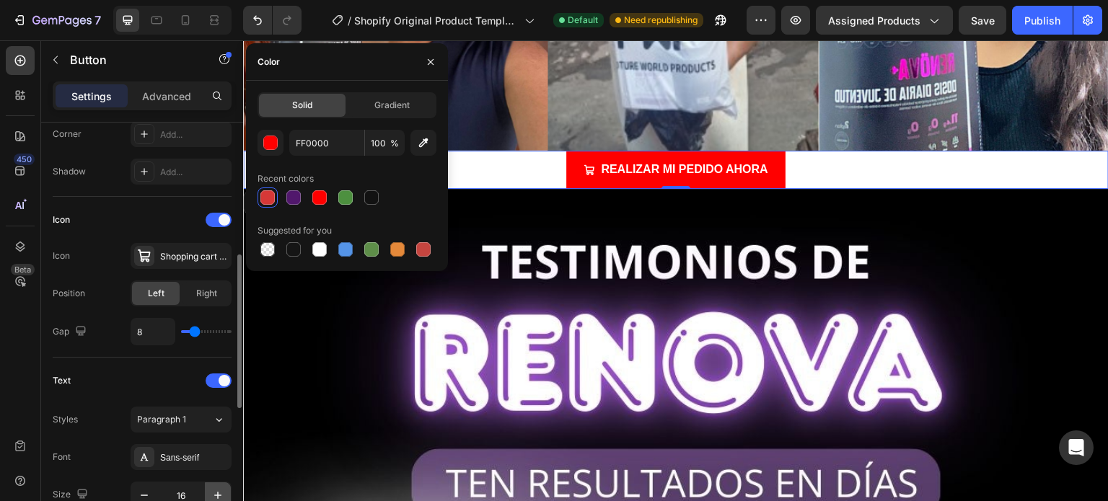
click at [216, 490] on icon "button" at bounding box center [218, 495] width 14 height 14
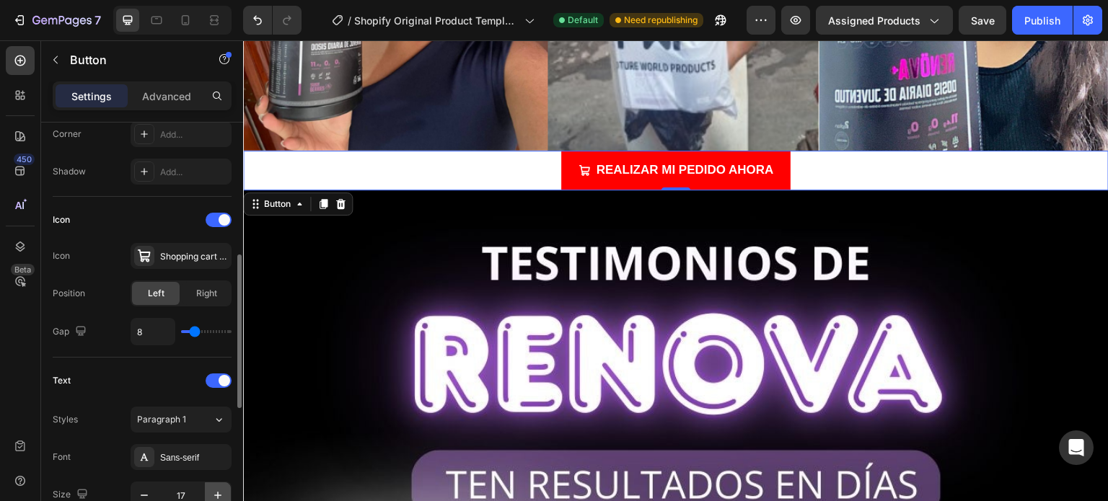
click at [216, 490] on icon "button" at bounding box center [218, 495] width 14 height 14
type input "18"
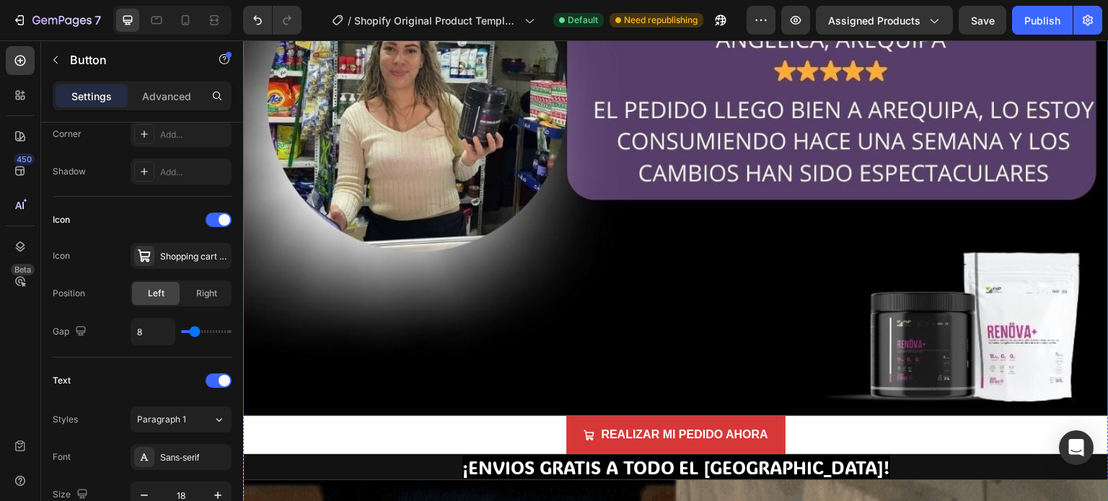
scroll to position [10963, 0]
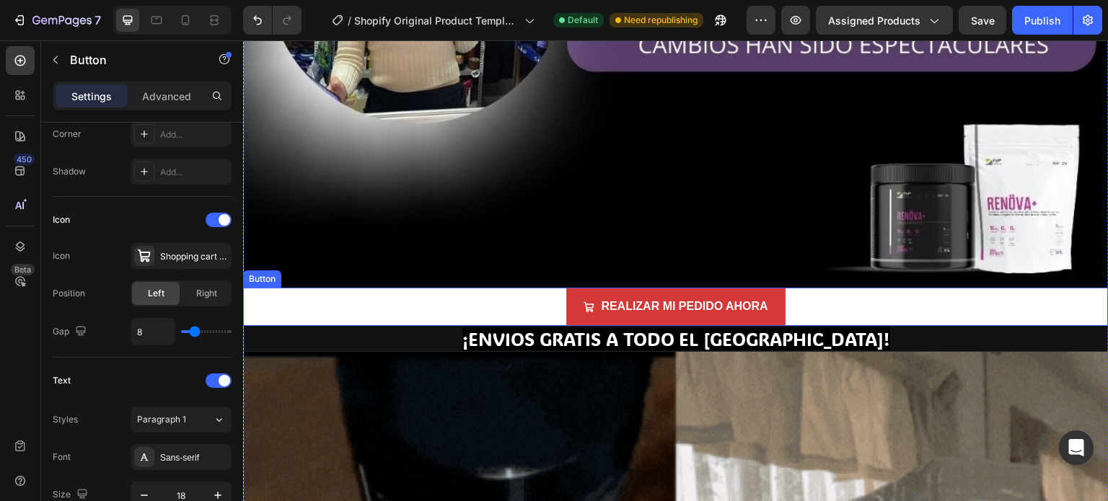
click at [547, 288] on div "REALIZAR MI PEDIDO AHORA Button" at bounding box center [675, 307] width 865 height 38
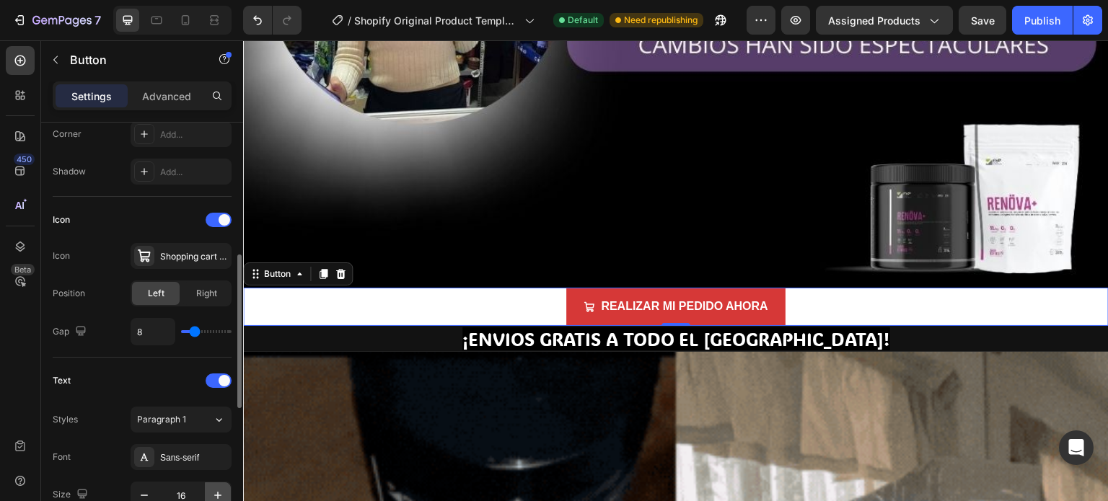
click at [220, 491] on icon "button" at bounding box center [218, 495] width 14 height 14
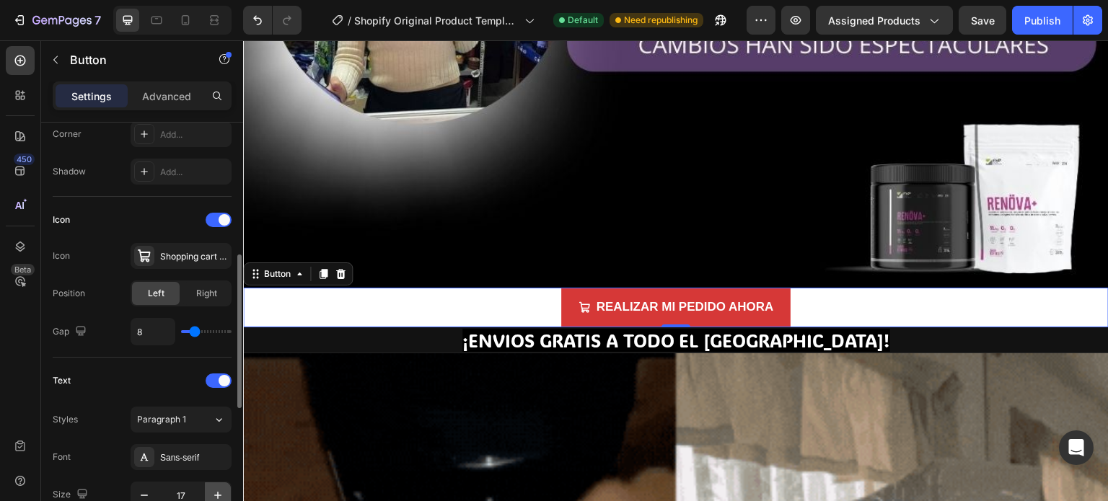
click at [220, 491] on icon "button" at bounding box center [218, 495] width 14 height 14
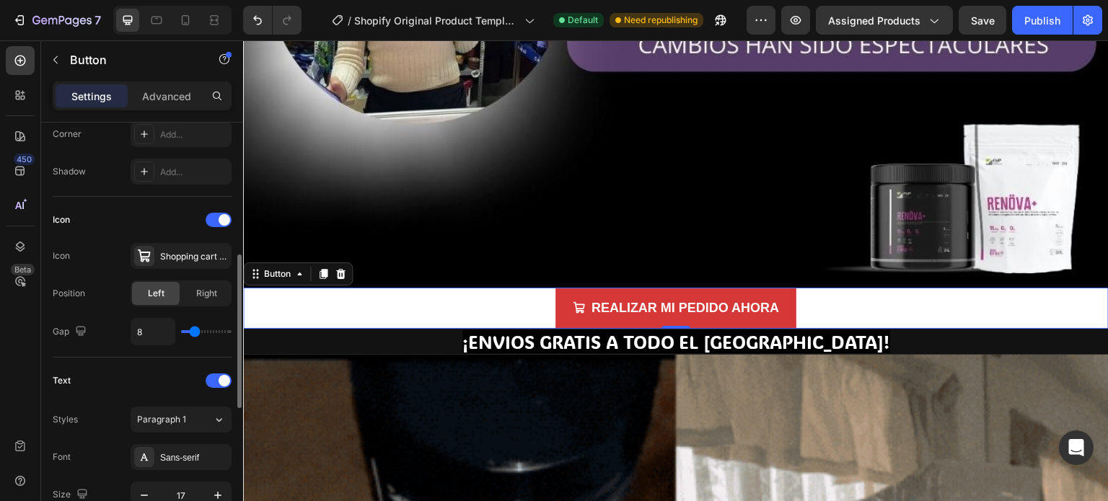
type input "18"
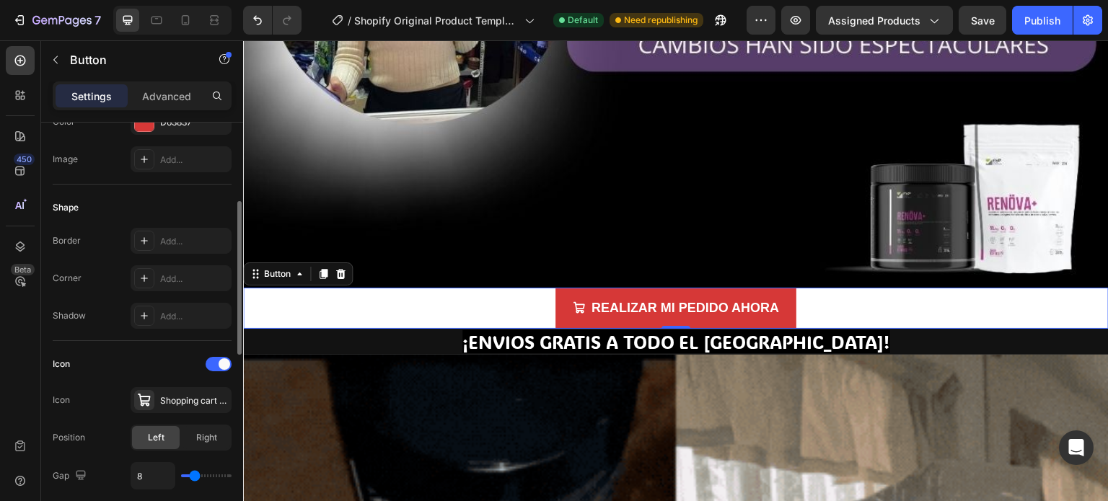
scroll to position [144, 0]
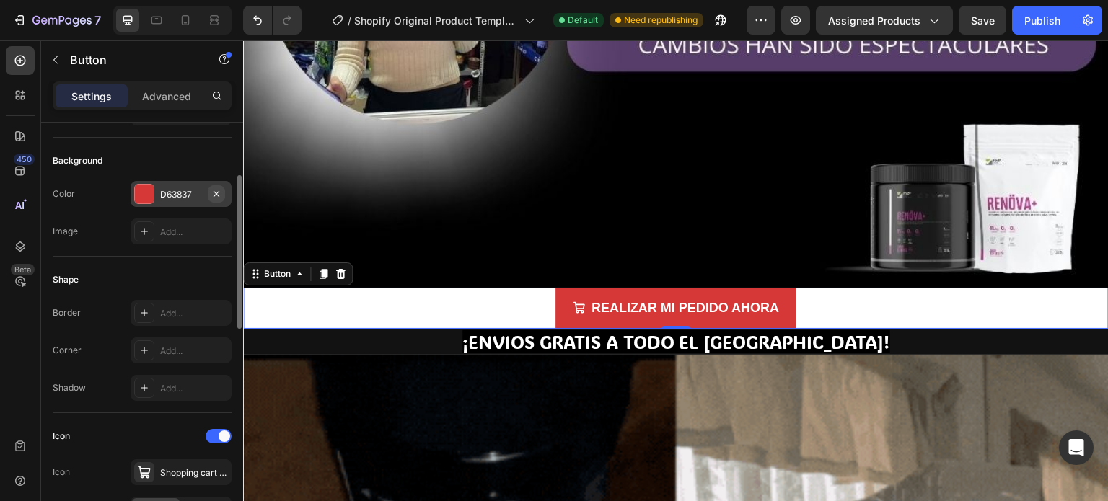
click at [219, 193] on icon "button" at bounding box center [217, 194] width 12 height 12
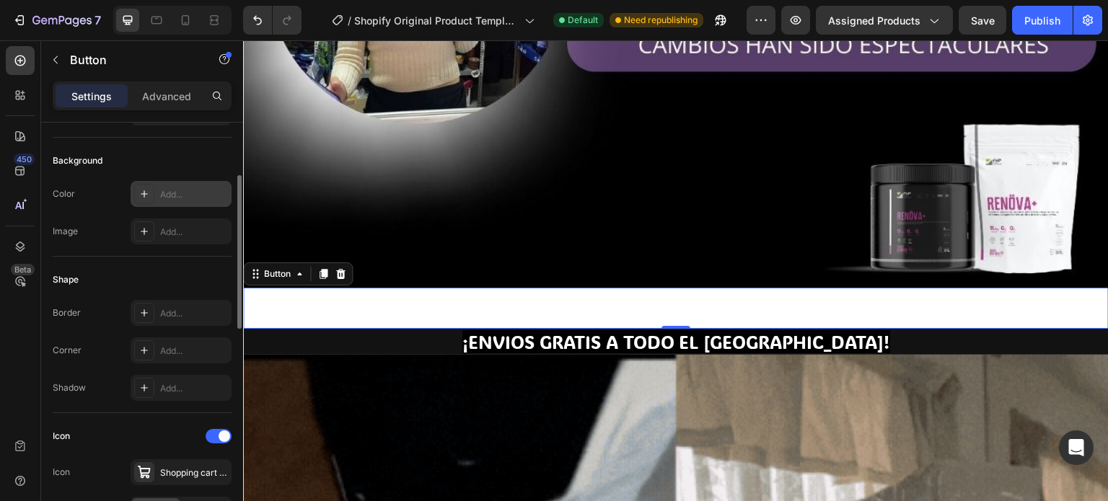
click at [187, 194] on div "Add..." at bounding box center [194, 194] width 68 height 13
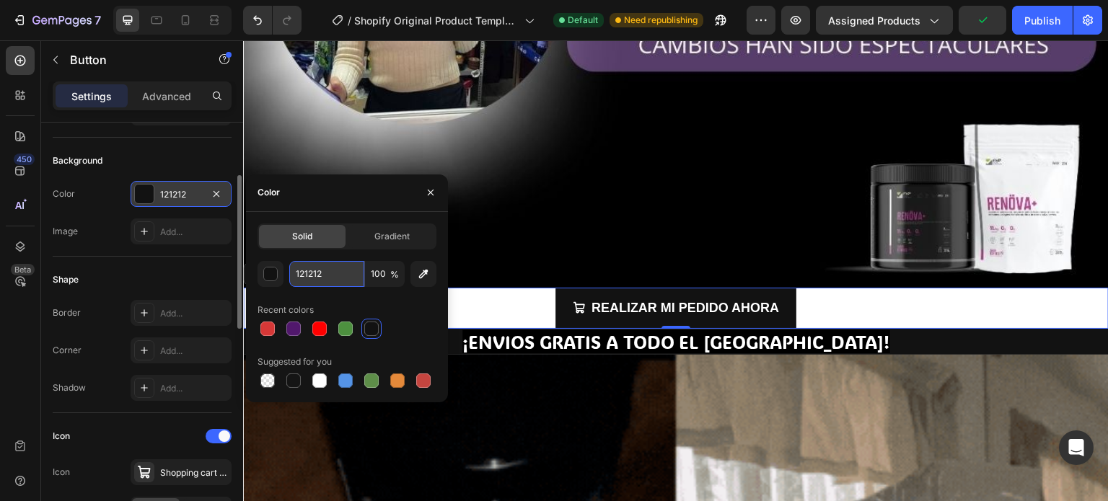
click at [329, 273] on input "121212" at bounding box center [326, 274] width 75 height 26
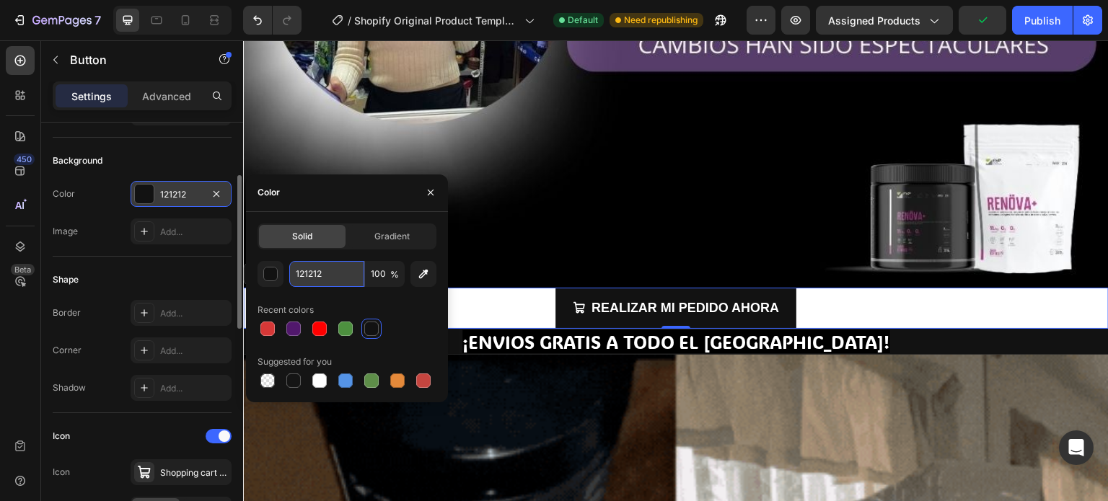
click at [329, 273] on input "121212" at bounding box center [326, 274] width 75 height 26
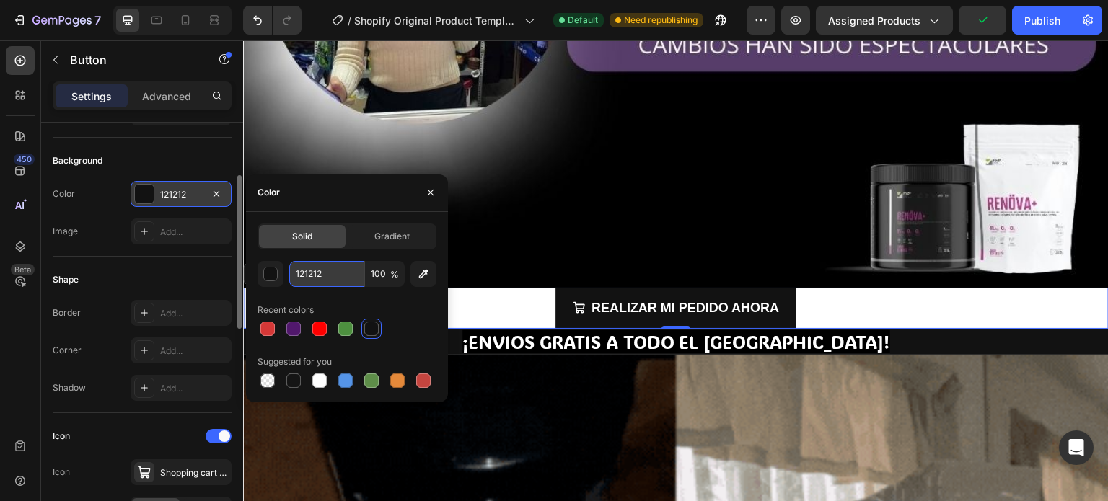
paste input "FF0000"
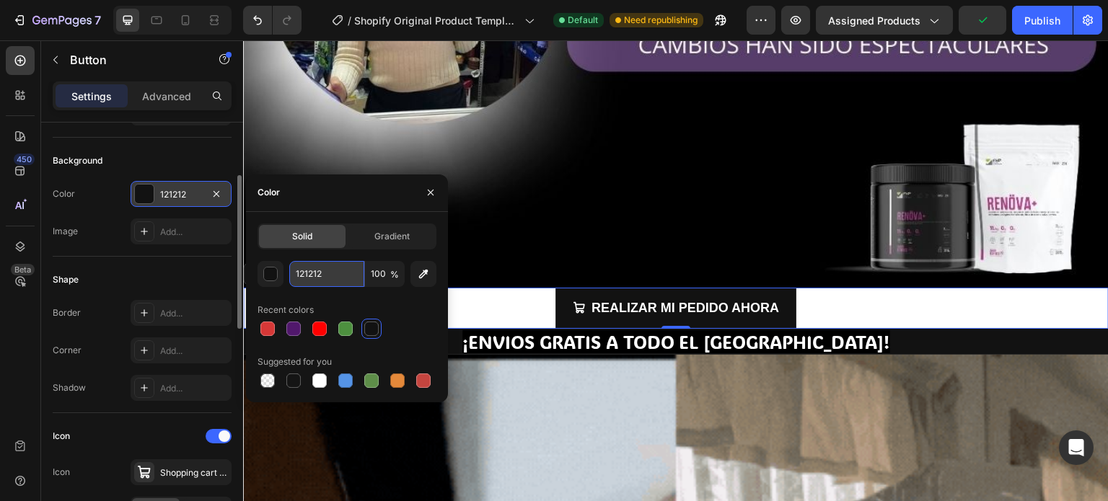
type input "FF0000"
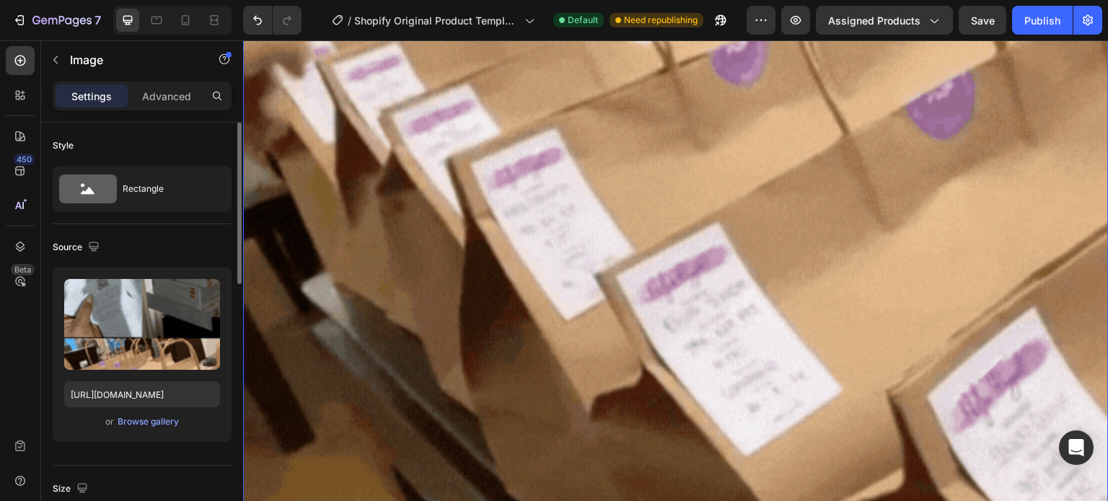
scroll to position [12333, 0]
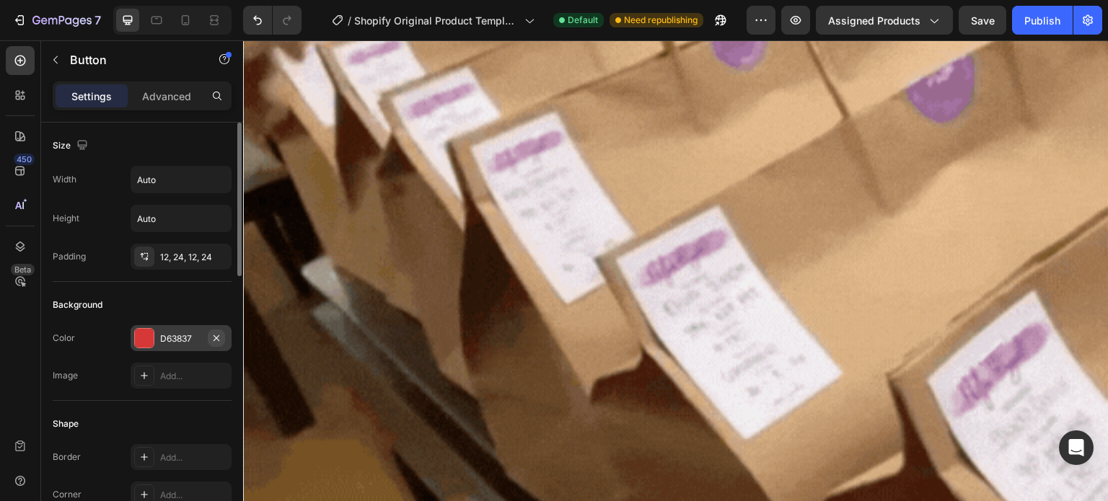
click at [219, 332] on icon "button" at bounding box center [217, 338] width 12 height 12
drag, startPoint x: 194, startPoint y: 344, endPoint x: 203, endPoint y: 347, distance: 9.1
click at [194, 343] on div "Add..." at bounding box center [181, 338] width 101 height 26
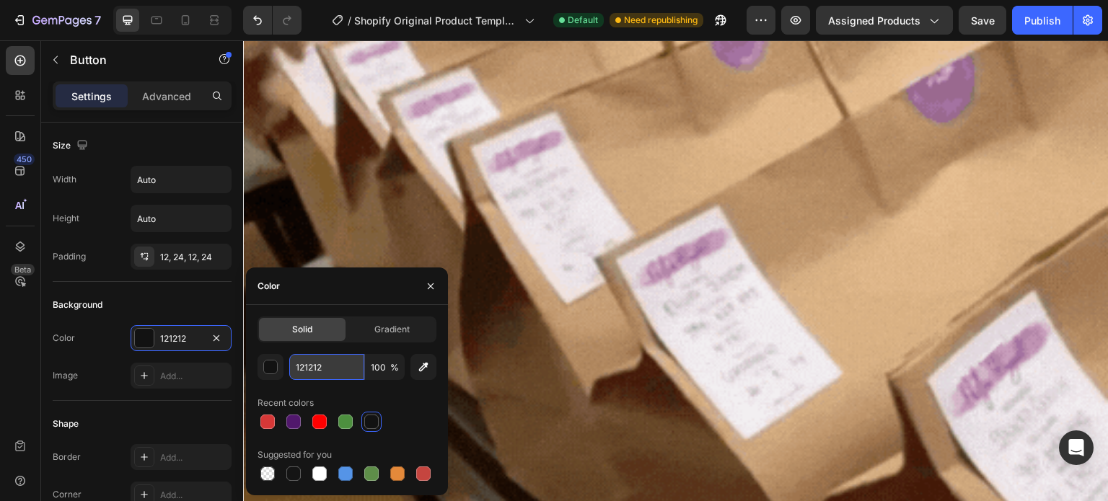
click at [329, 366] on input "121212" at bounding box center [326, 367] width 75 height 26
paste input "FF0000"
type input "FF0000"
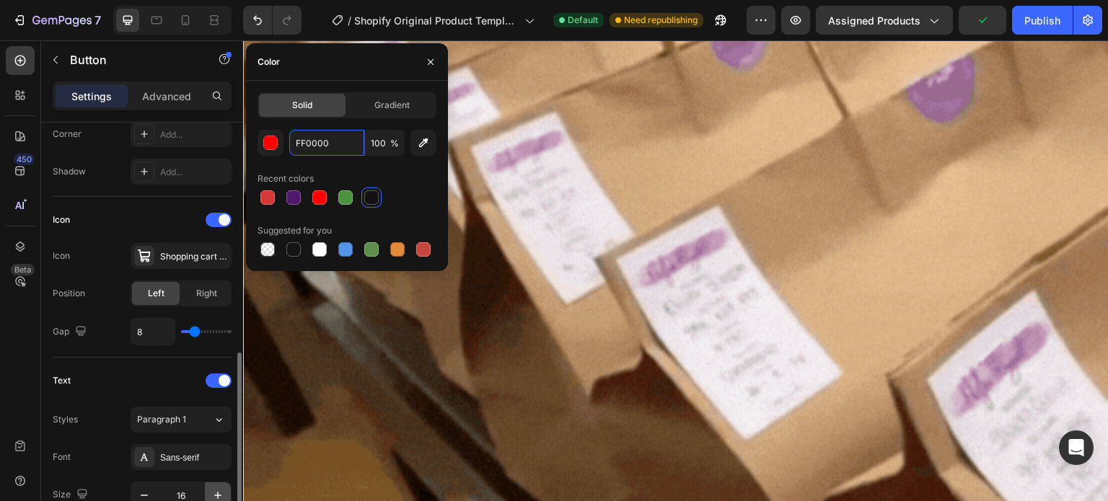
scroll to position [433, 0]
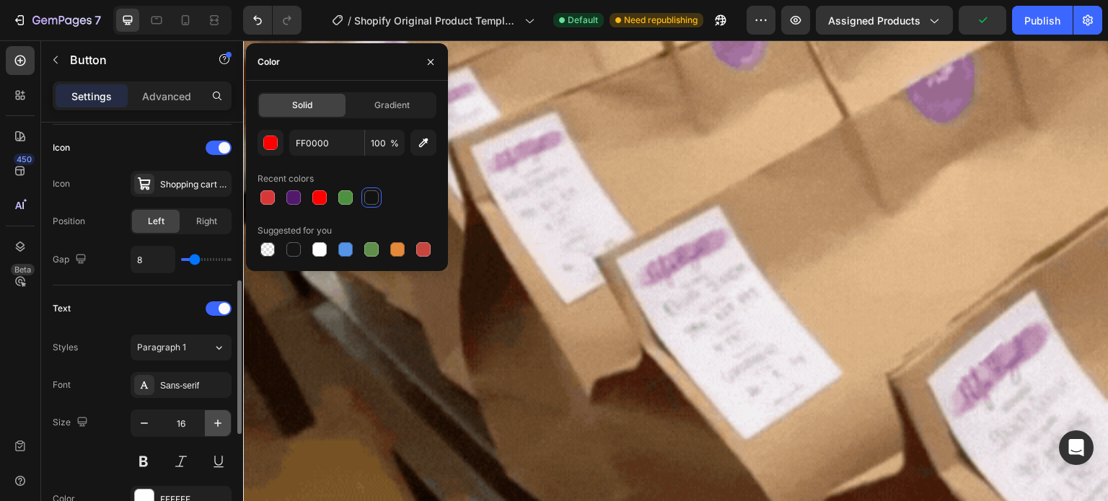
click at [216, 431] on button "button" at bounding box center [218, 423] width 26 height 26
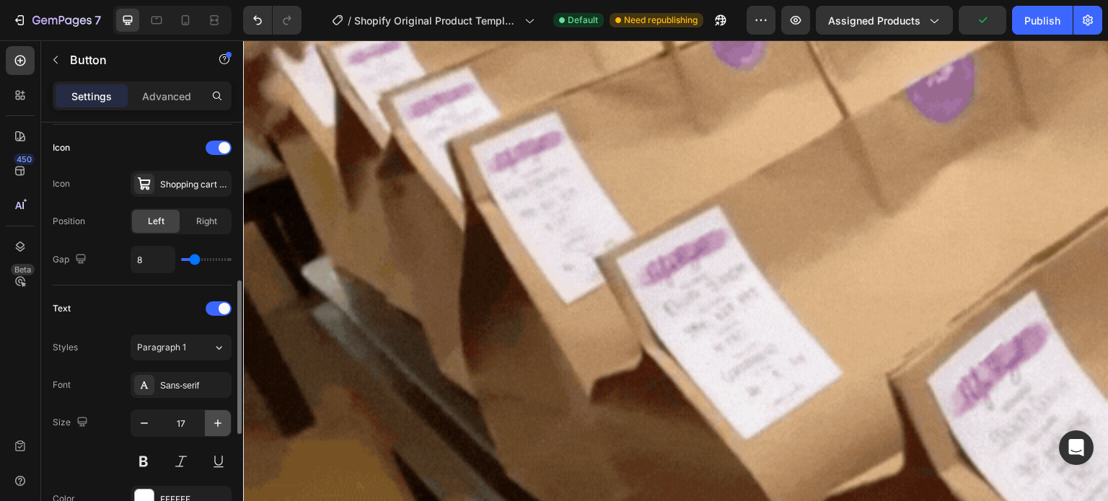
click at [216, 431] on button "button" at bounding box center [218, 423] width 26 height 26
type input "18"
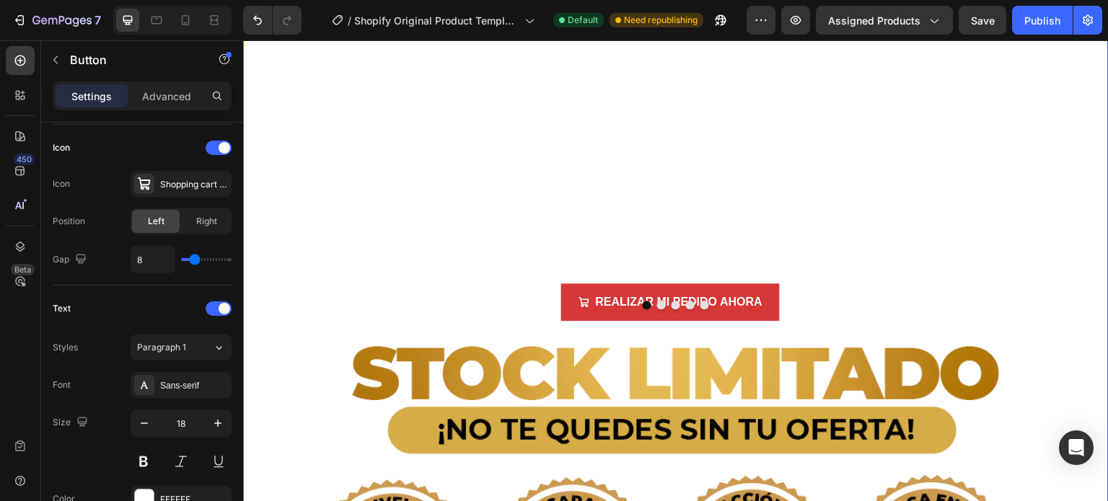
scroll to position [14064, 0]
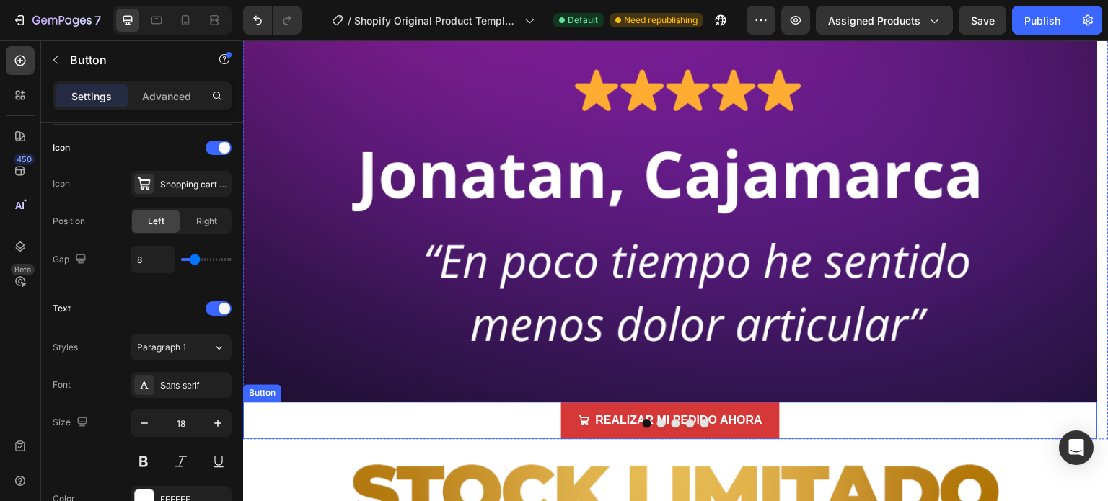
click at [474, 402] on div "REALIZAR MI PEDIDO AHORA Button" at bounding box center [670, 421] width 855 height 38
click at [213, 420] on icon "button" at bounding box center [218, 423] width 14 height 14
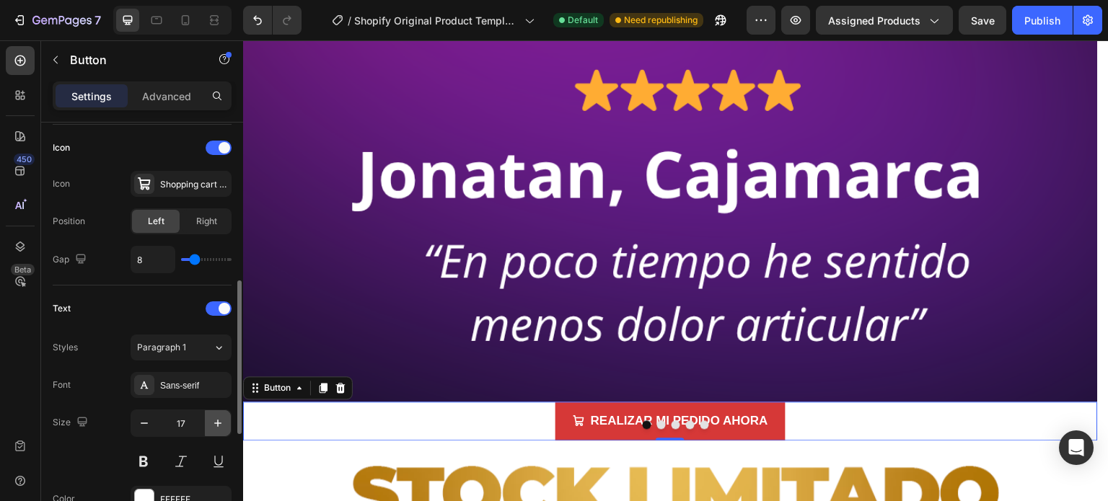
click at [213, 420] on icon "button" at bounding box center [218, 423] width 14 height 14
type input "18"
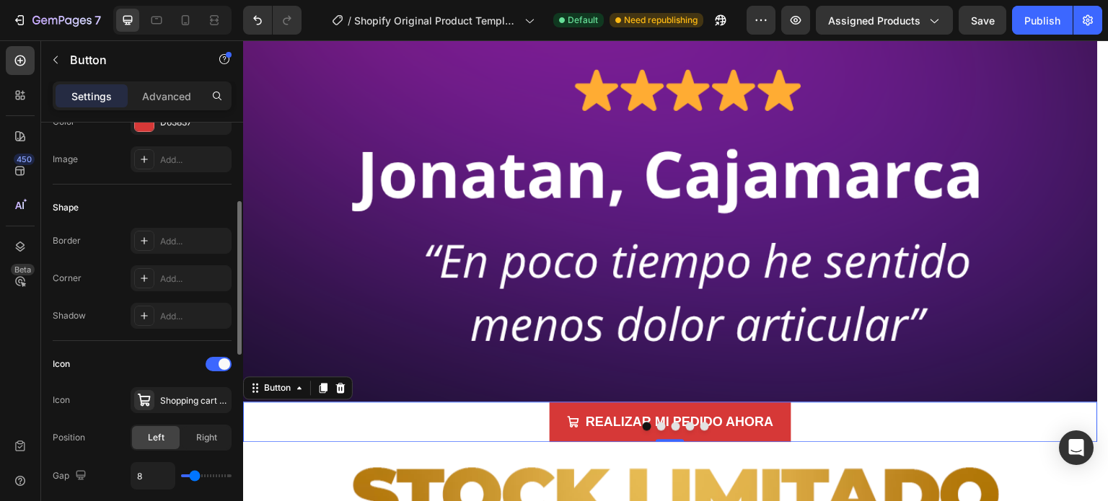
scroll to position [144, 0]
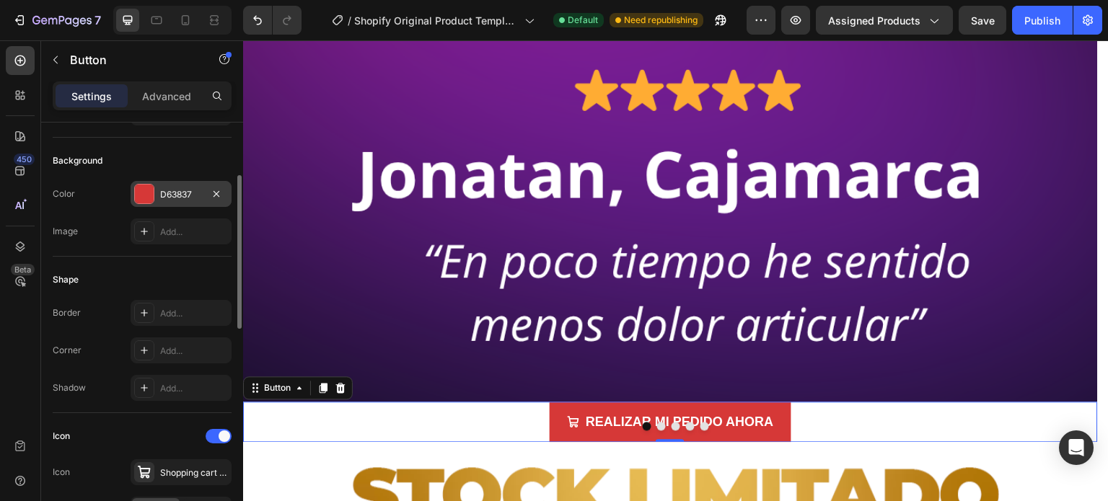
drag, startPoint x: 193, startPoint y: 190, endPoint x: 205, endPoint y: 193, distance: 11.9
click at [193, 190] on div "D63837" at bounding box center [181, 194] width 42 height 13
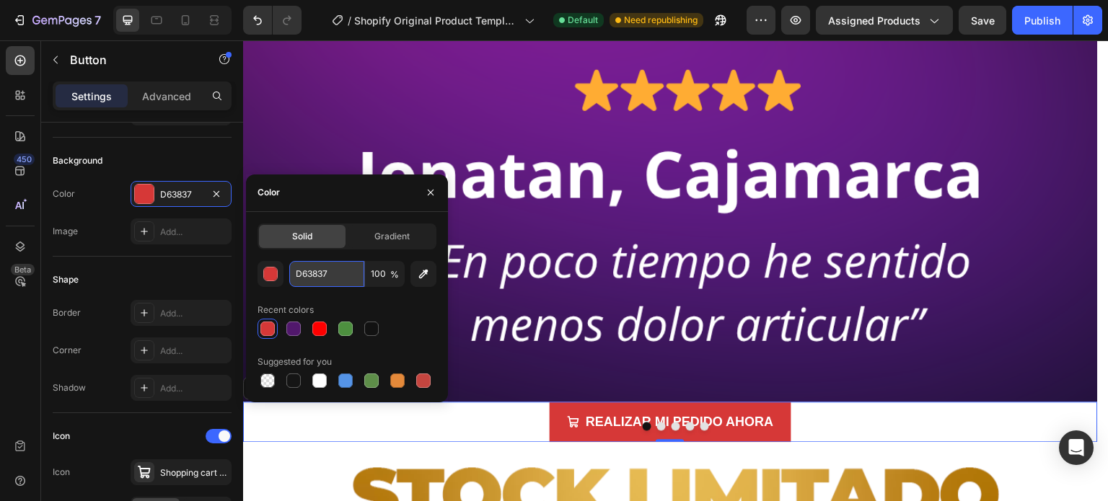
click at [329, 281] on input "D63837" at bounding box center [326, 274] width 75 height 26
click at [329, 280] on input "D63837" at bounding box center [326, 274] width 75 height 26
paste input "FF0000"
type input "FF0000"
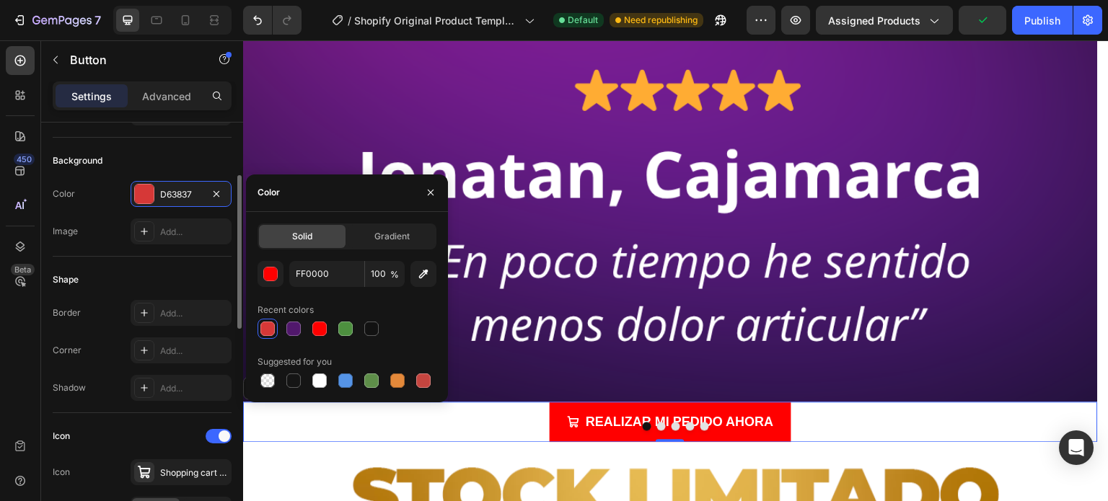
click at [173, 270] on div "Shape" at bounding box center [142, 279] width 179 height 23
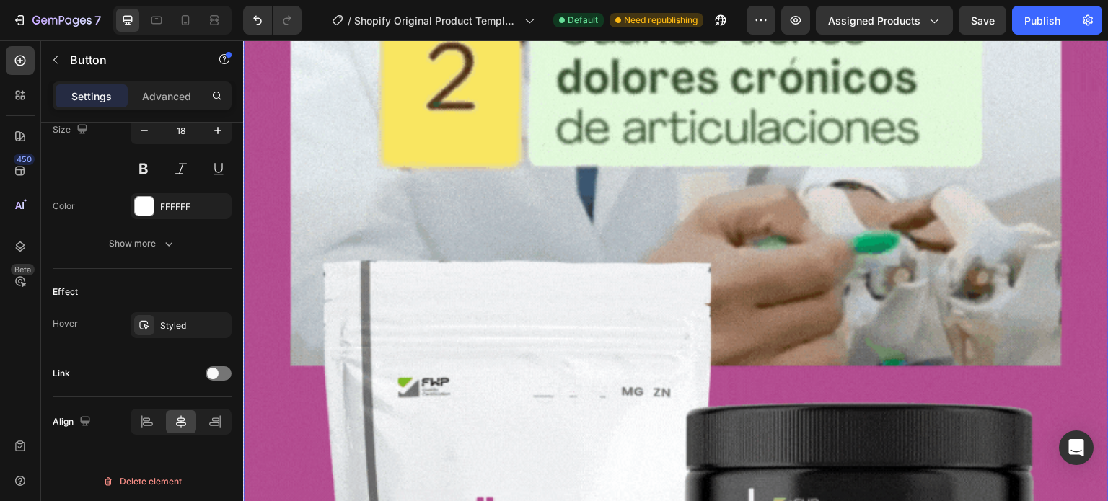
scroll to position [3101, 0]
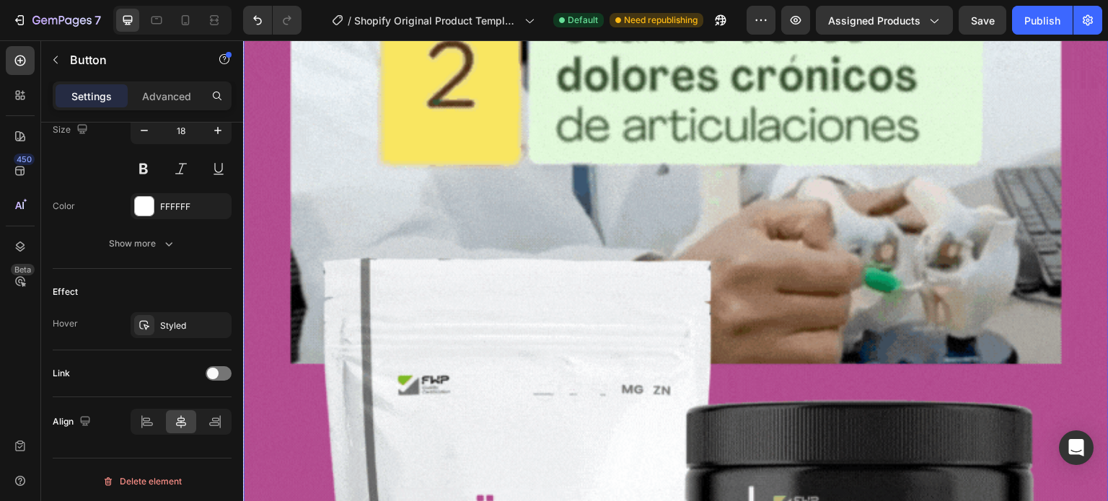
click at [506, 210] on img at bounding box center [675, 22] width 865 height 1538
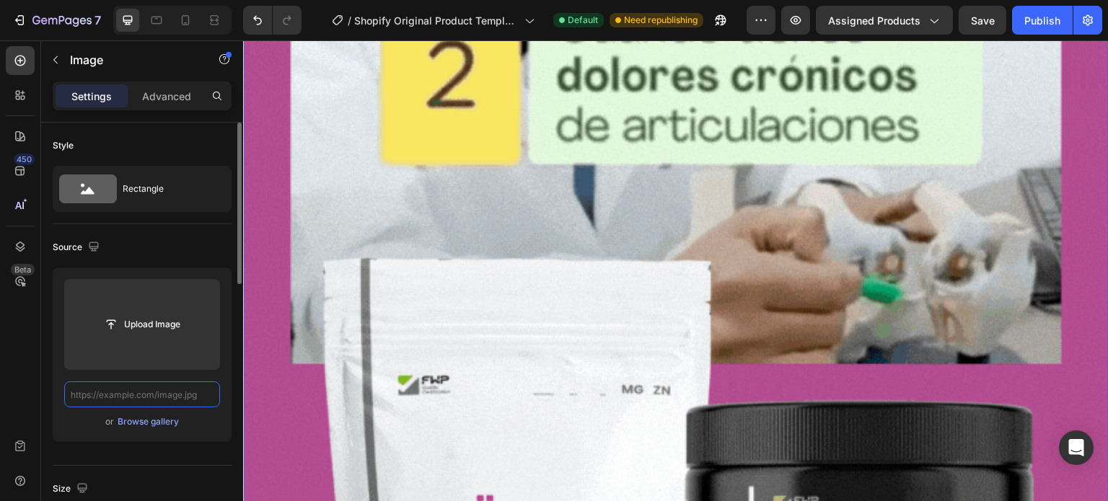
scroll to position [0, 0]
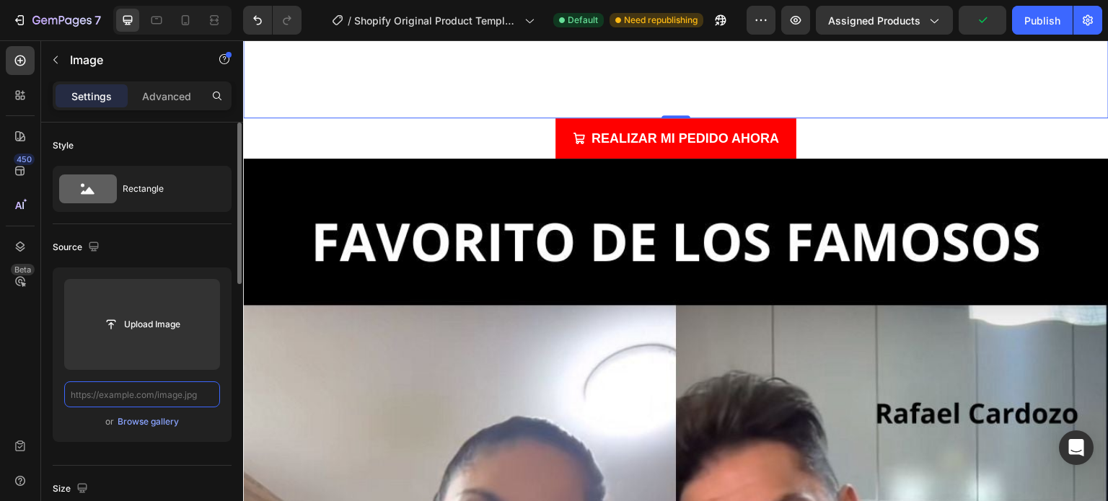
paste input "[URL][DOMAIN_NAME]"
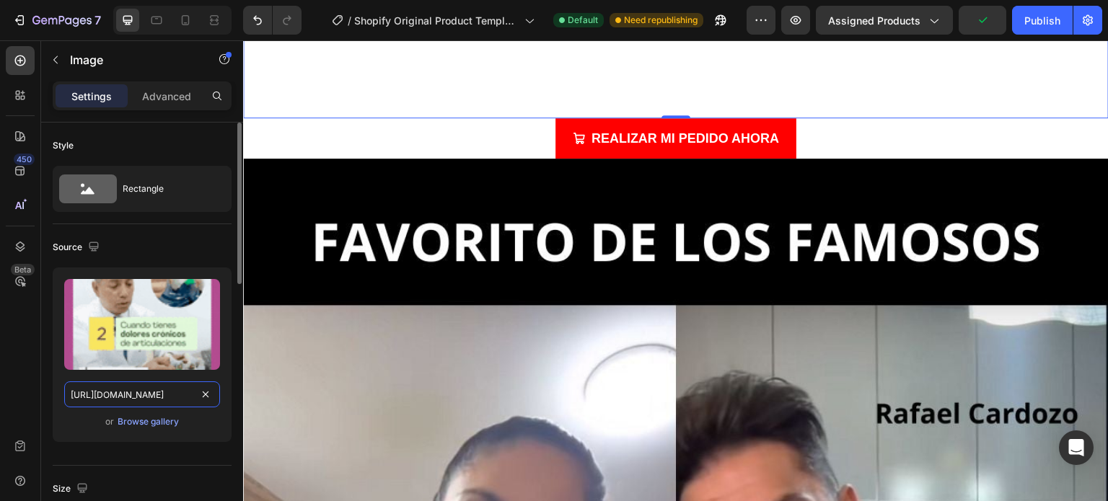
scroll to position [0, 288]
type input "[URL][DOMAIN_NAME]"
click at [199, 244] on div "Source" at bounding box center [142, 247] width 179 height 23
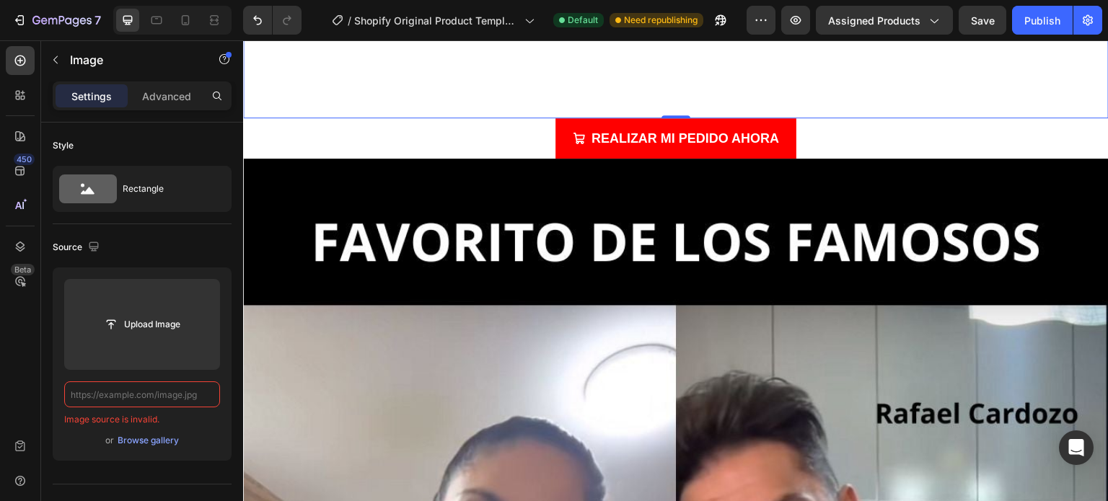
scroll to position [0, 0]
paste input "[URL][DOMAIN_NAME]"
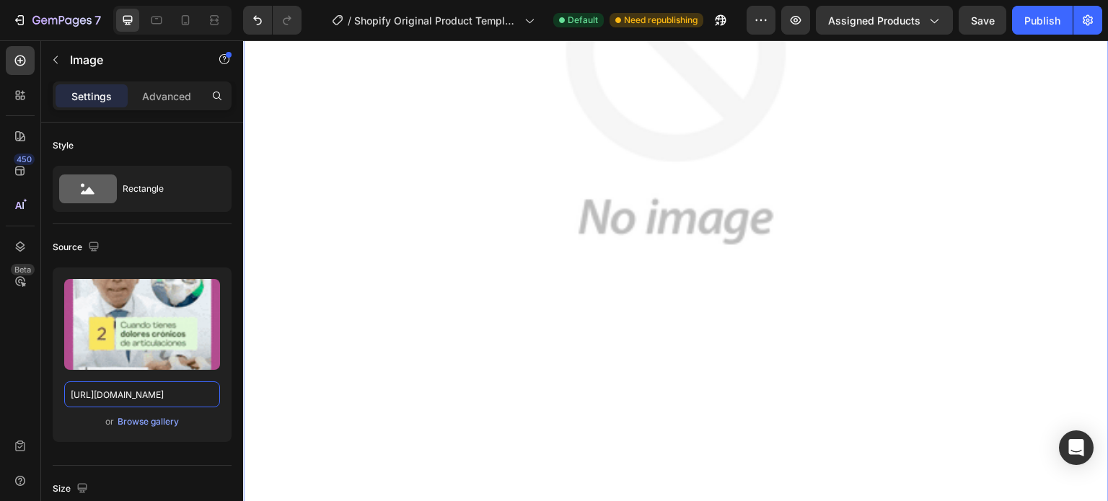
scroll to position [2669, 0]
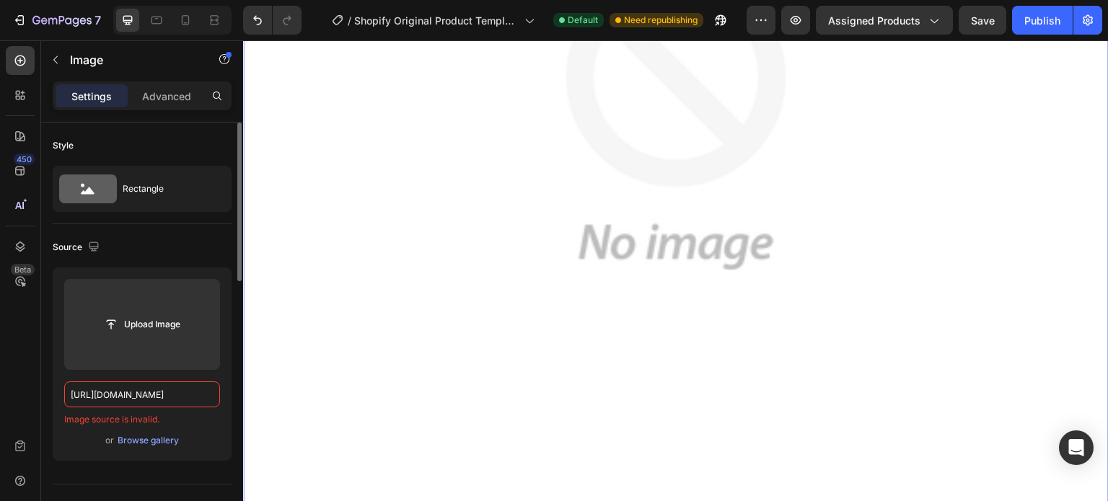
type input "[URL][DOMAIN_NAME]"
click at [211, 457] on div "Upload Image [URL][DOMAIN_NAME] Image source is invalid. or Browse gallery" at bounding box center [142, 364] width 179 height 193
click at [185, 24] on icon at bounding box center [185, 20] width 14 height 14
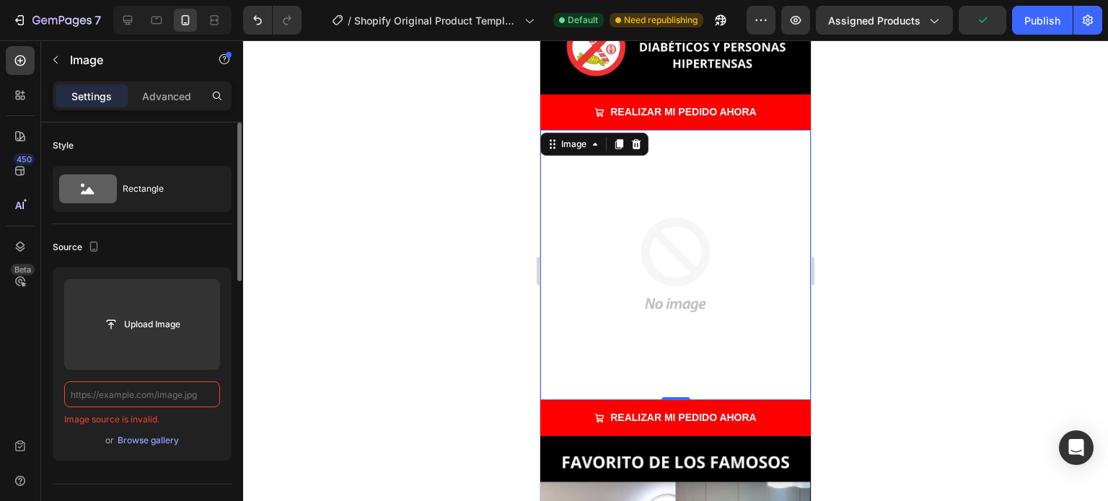
paste input "[URL][DOMAIN_NAME]"
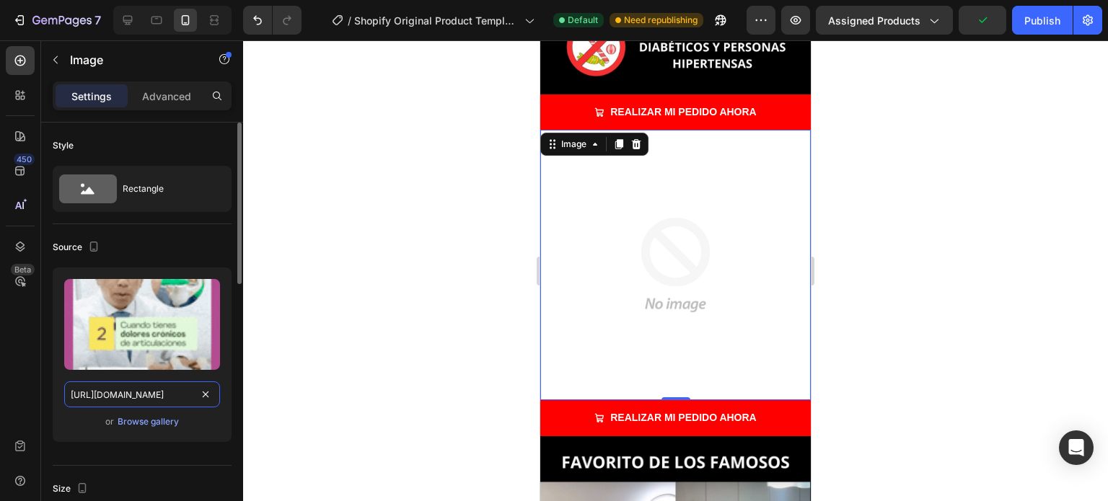
scroll to position [0, 288]
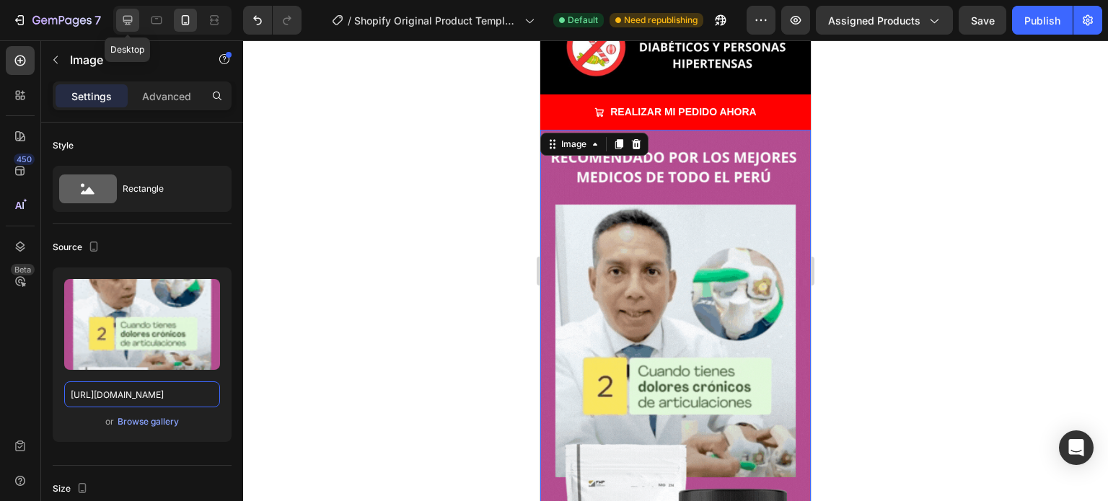
type input "[URL][DOMAIN_NAME]"
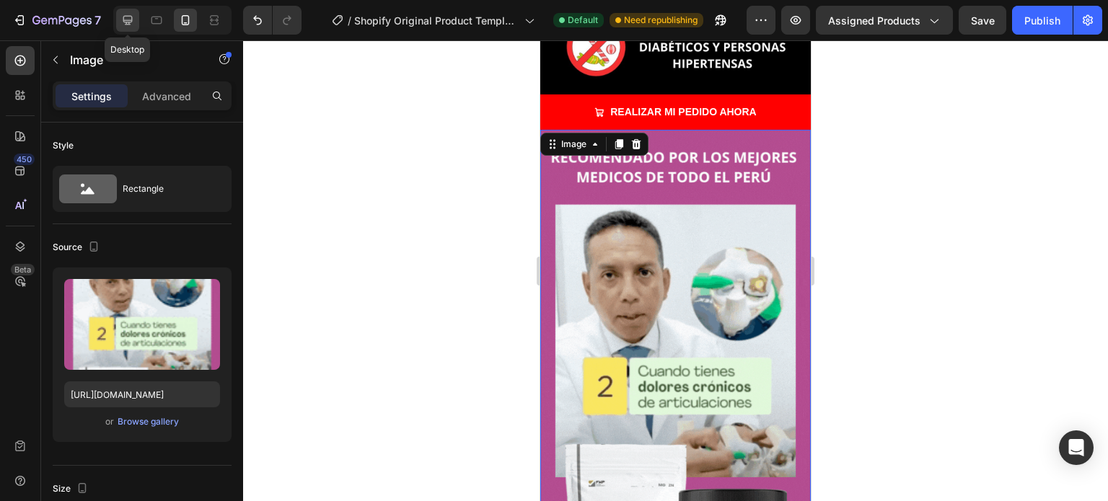
click at [130, 24] on icon at bounding box center [127, 20] width 14 height 14
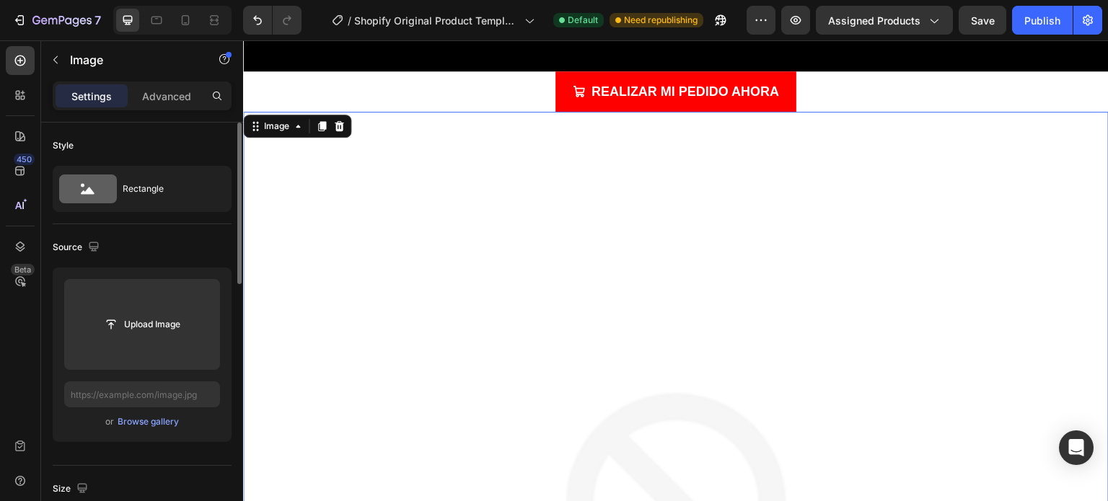
scroll to position [2243, 0]
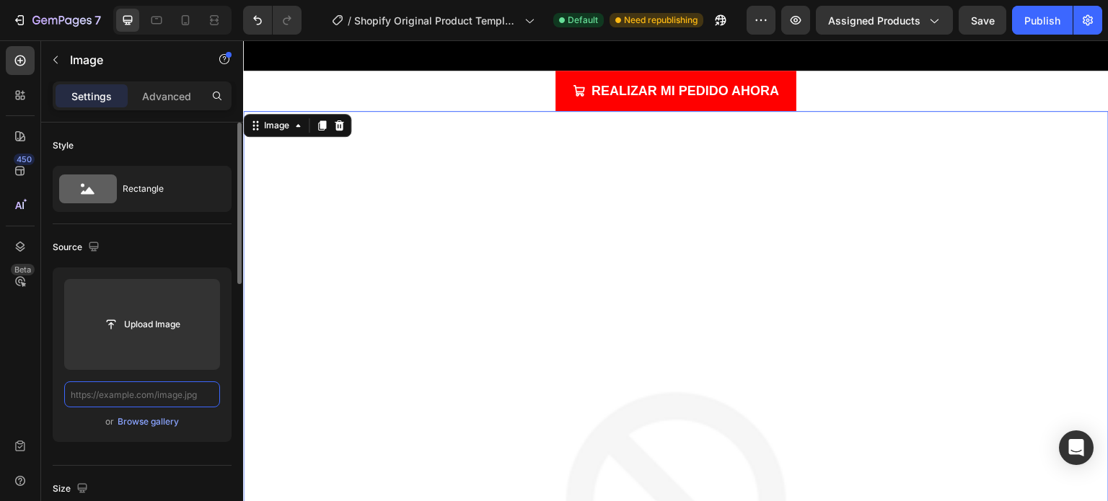
click at [167, 397] on input "text" at bounding box center [142, 395] width 156 height 26
paste input "[URL][DOMAIN_NAME]"
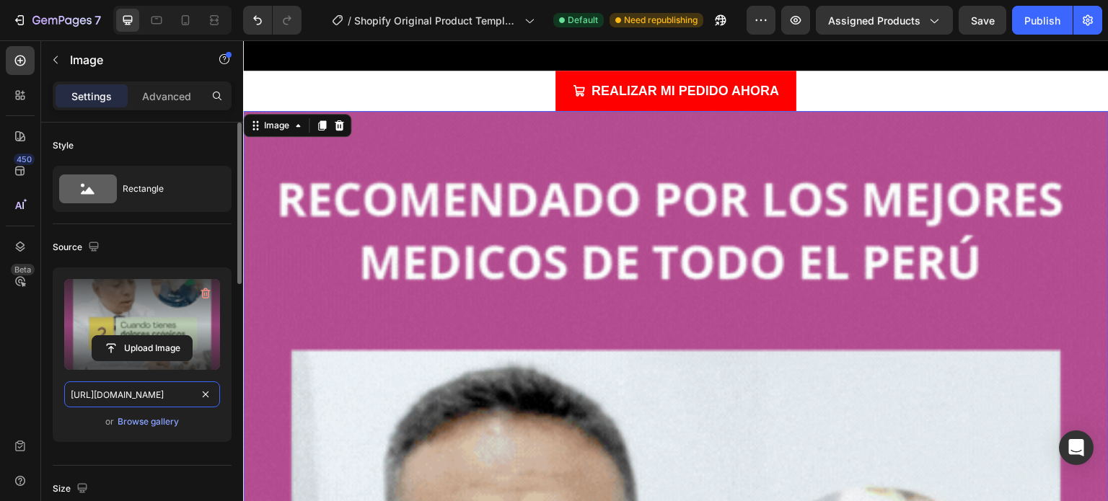
scroll to position [0, 288]
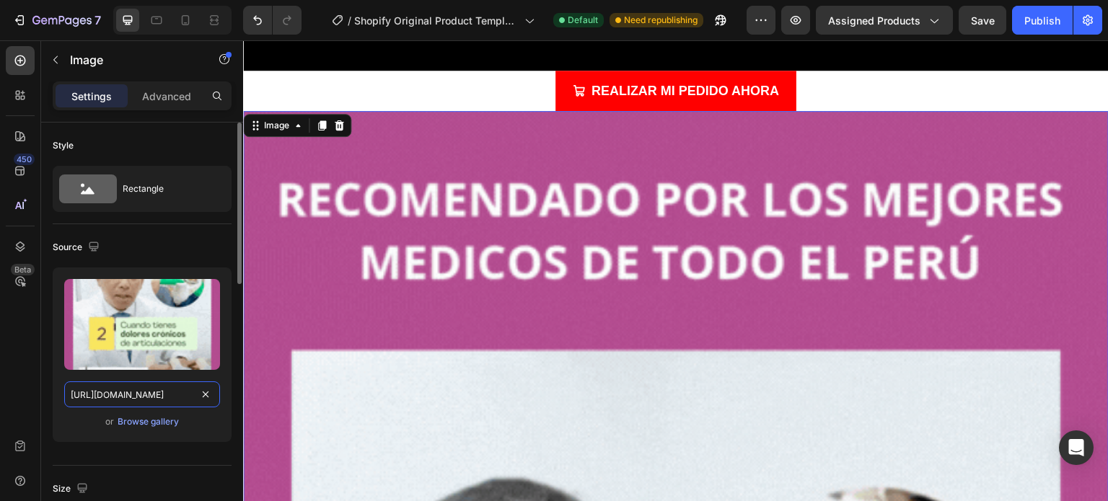
type input "[URL][DOMAIN_NAME]"
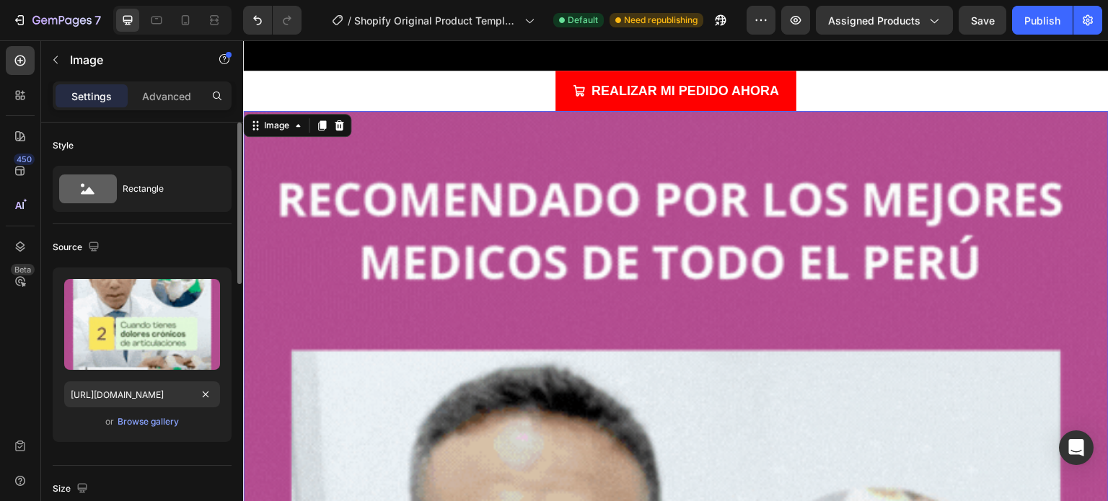
click at [198, 247] on div "Source" at bounding box center [142, 247] width 179 height 23
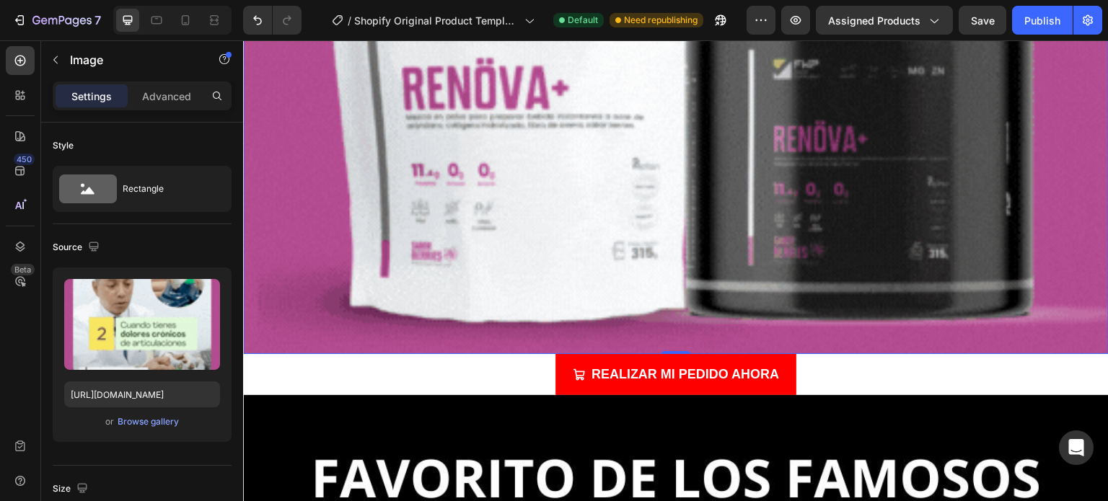
scroll to position [3541, 0]
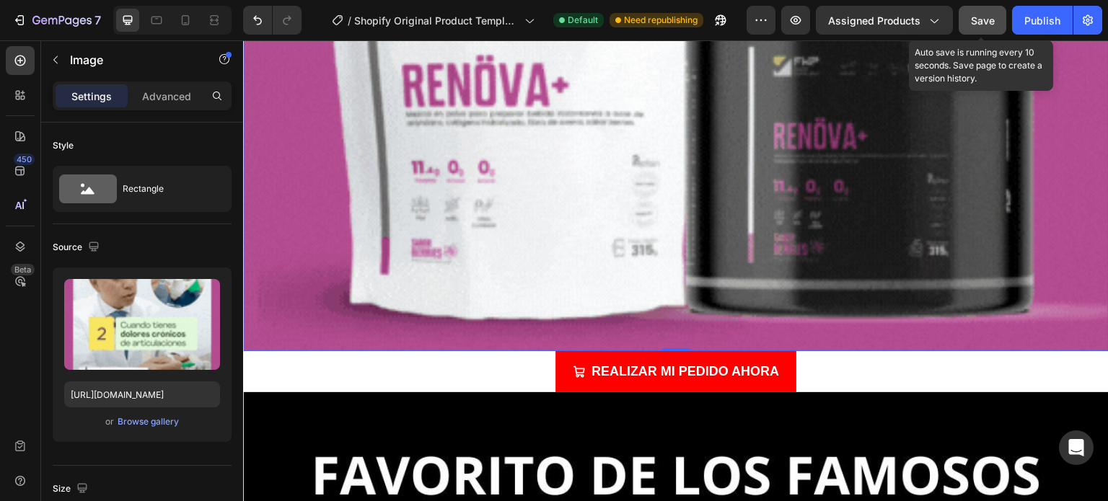
click at [978, 21] on span "Save" at bounding box center [983, 20] width 24 height 12
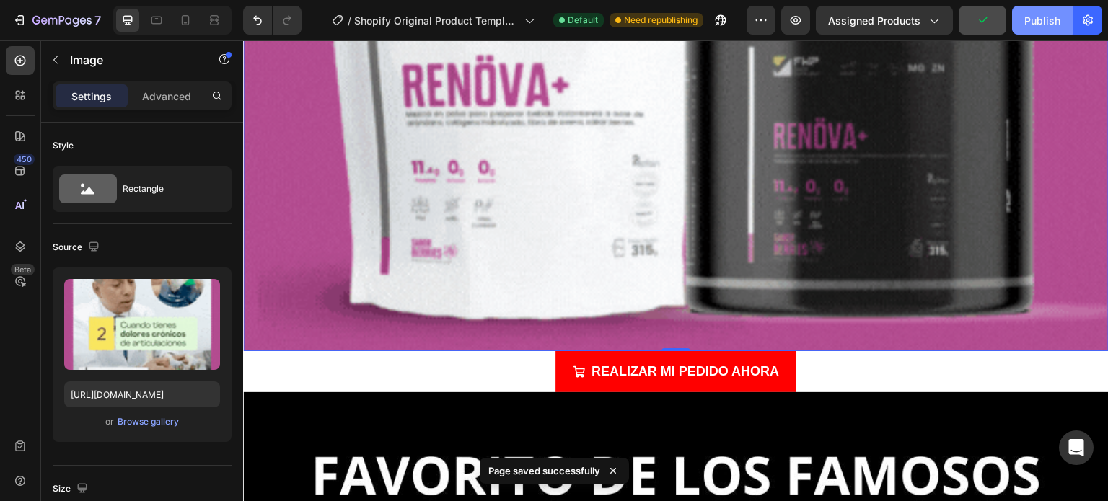
click at [1039, 22] on div "Publish" at bounding box center [1042, 20] width 36 height 15
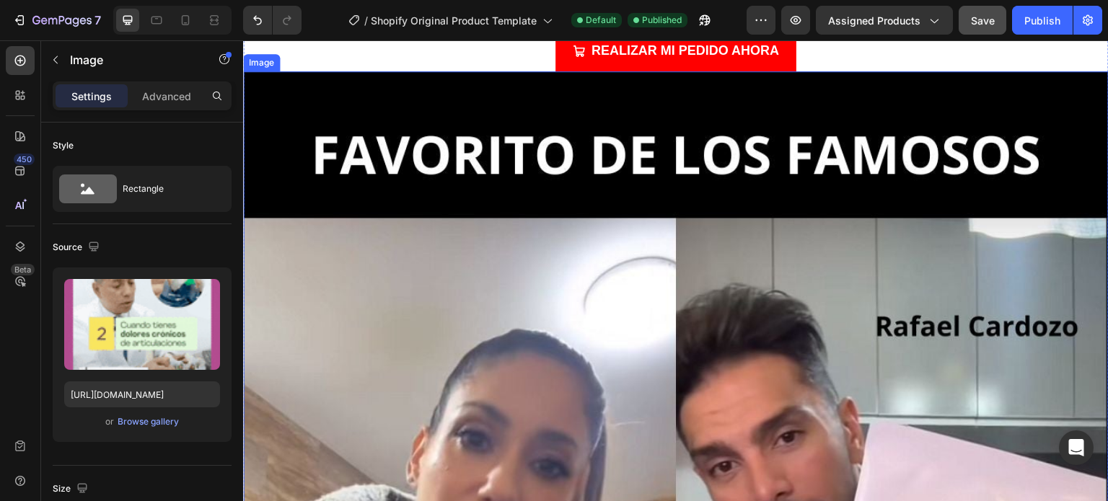
scroll to position [3902, 0]
